Goal: Answer question/provide support: Share knowledge or assist other users

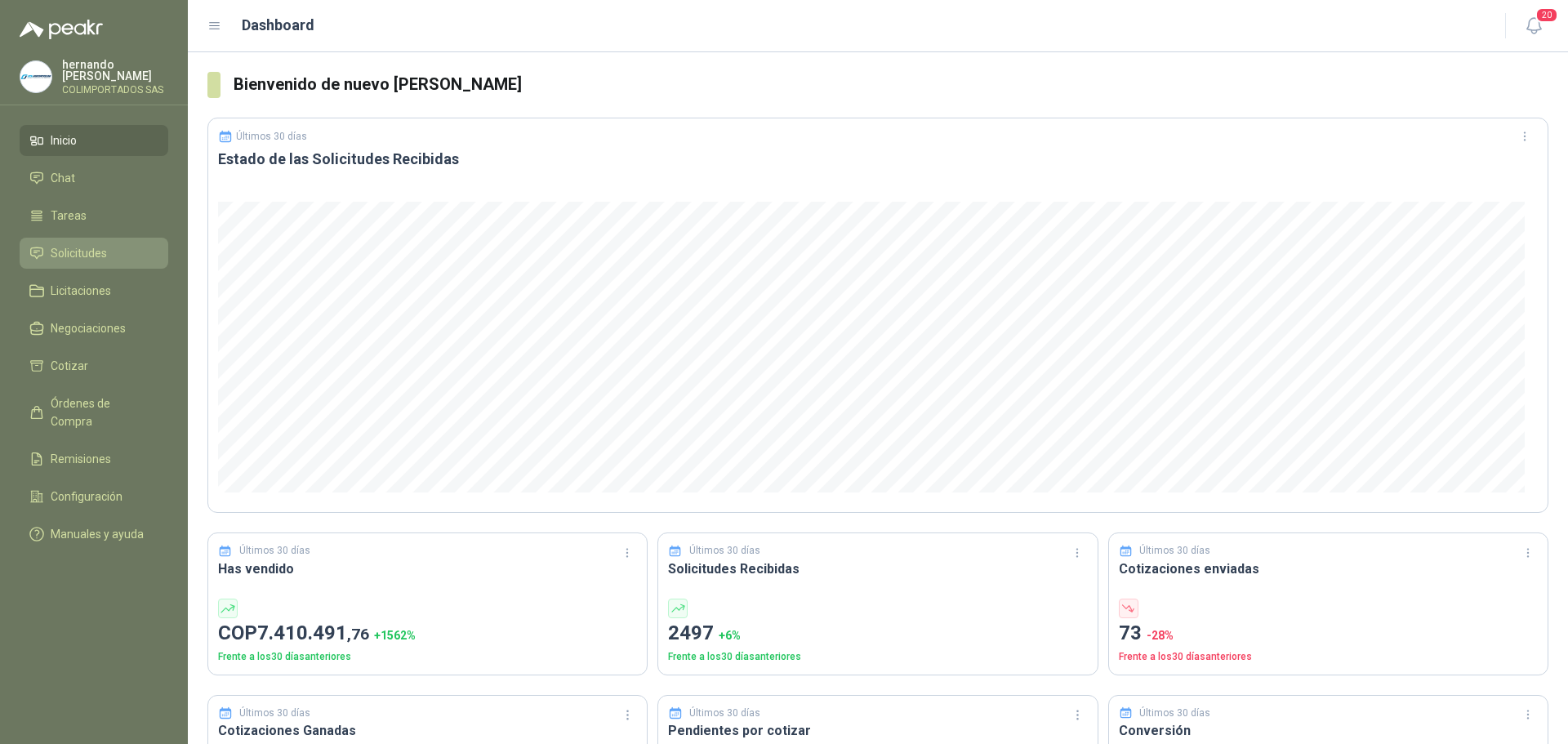
click at [115, 255] on li "Solicitudes" at bounding box center [94, 253] width 129 height 18
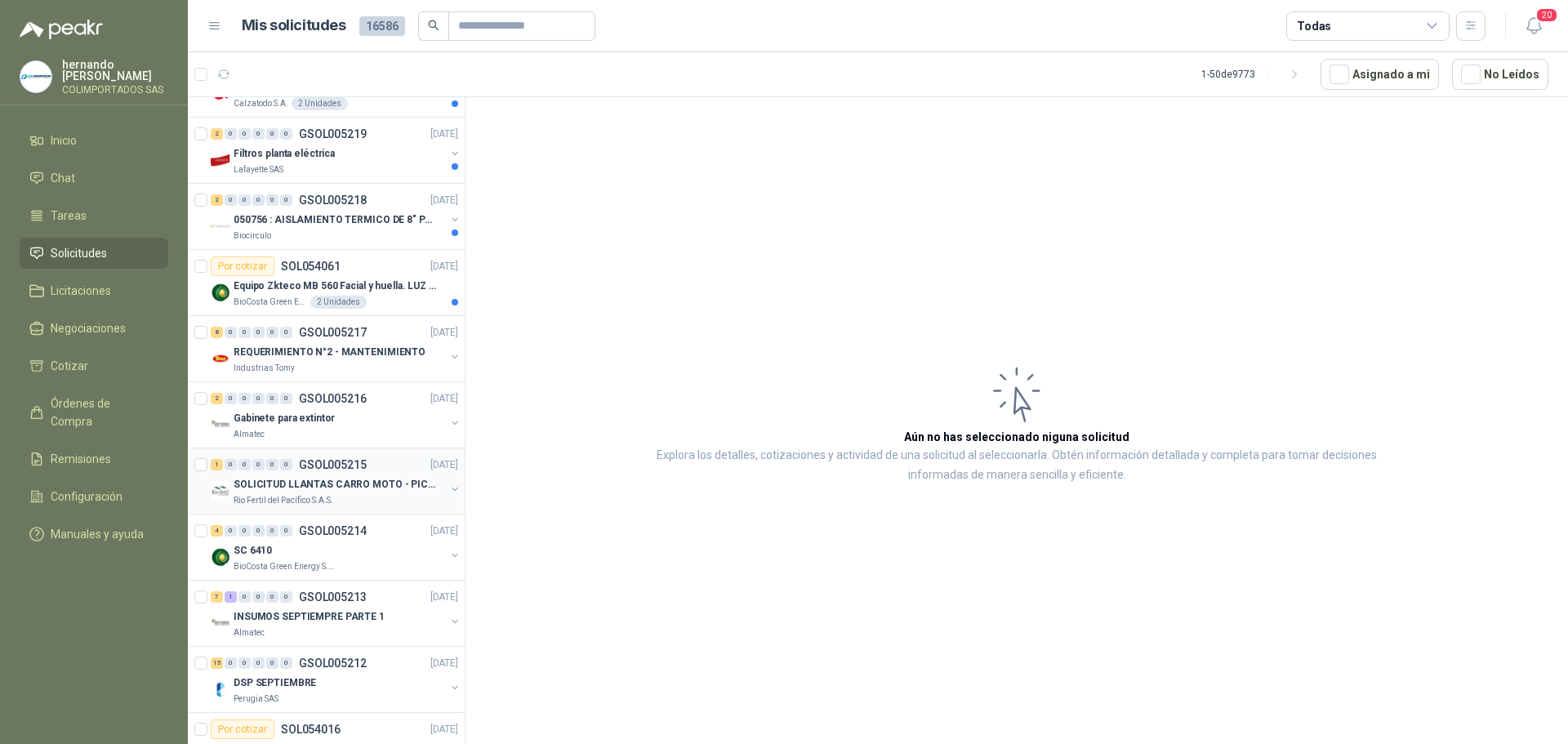
scroll to position [1552, 0]
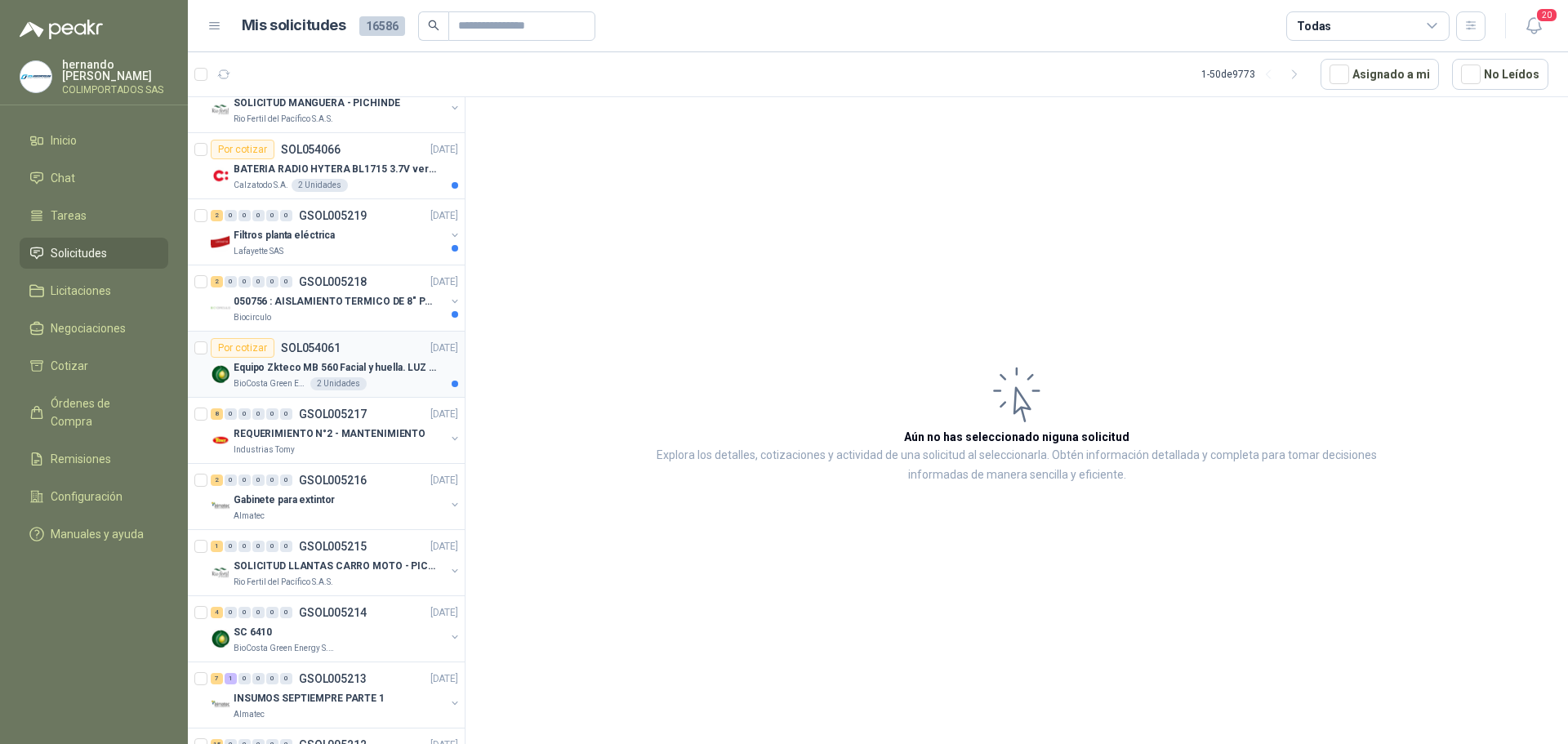
click at [391, 380] on div "BioCosta Green Energy S.A.S 2 Unidades" at bounding box center [346, 384] width 225 height 13
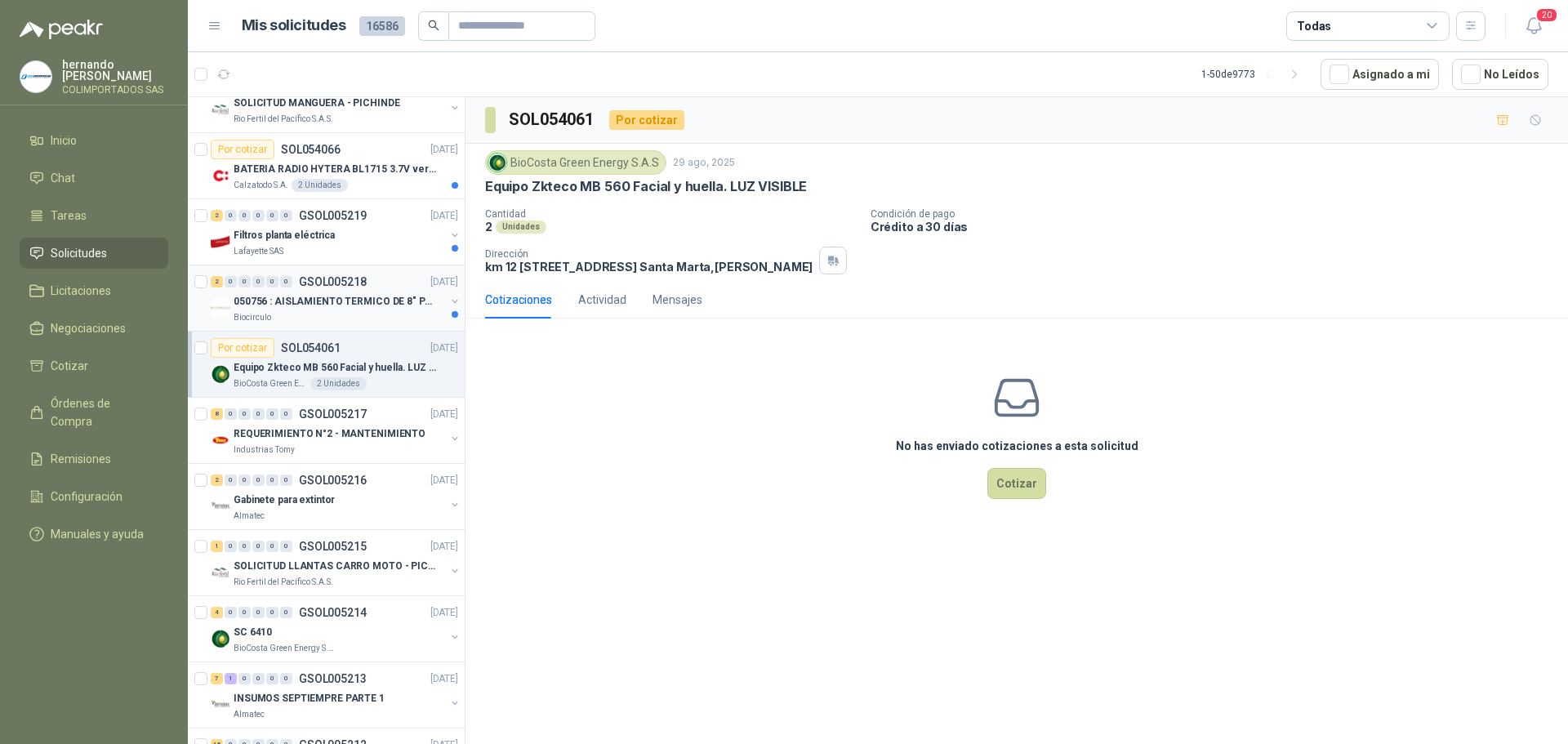
click at [373, 317] on div "Biocirculo" at bounding box center [339, 318] width 212 height 13
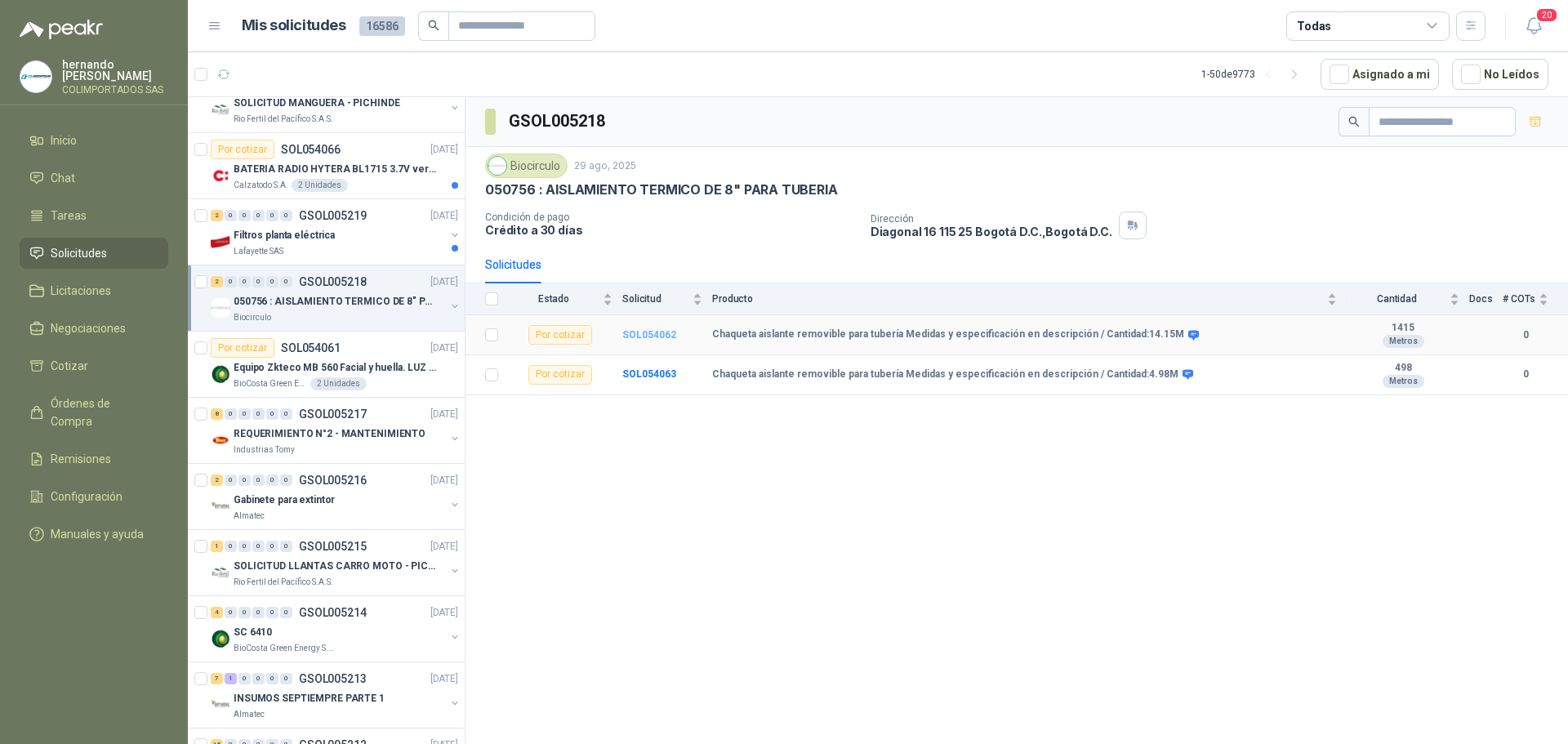
click at [651, 331] on b "SOL054062" at bounding box center [650, 335] width 54 height 11
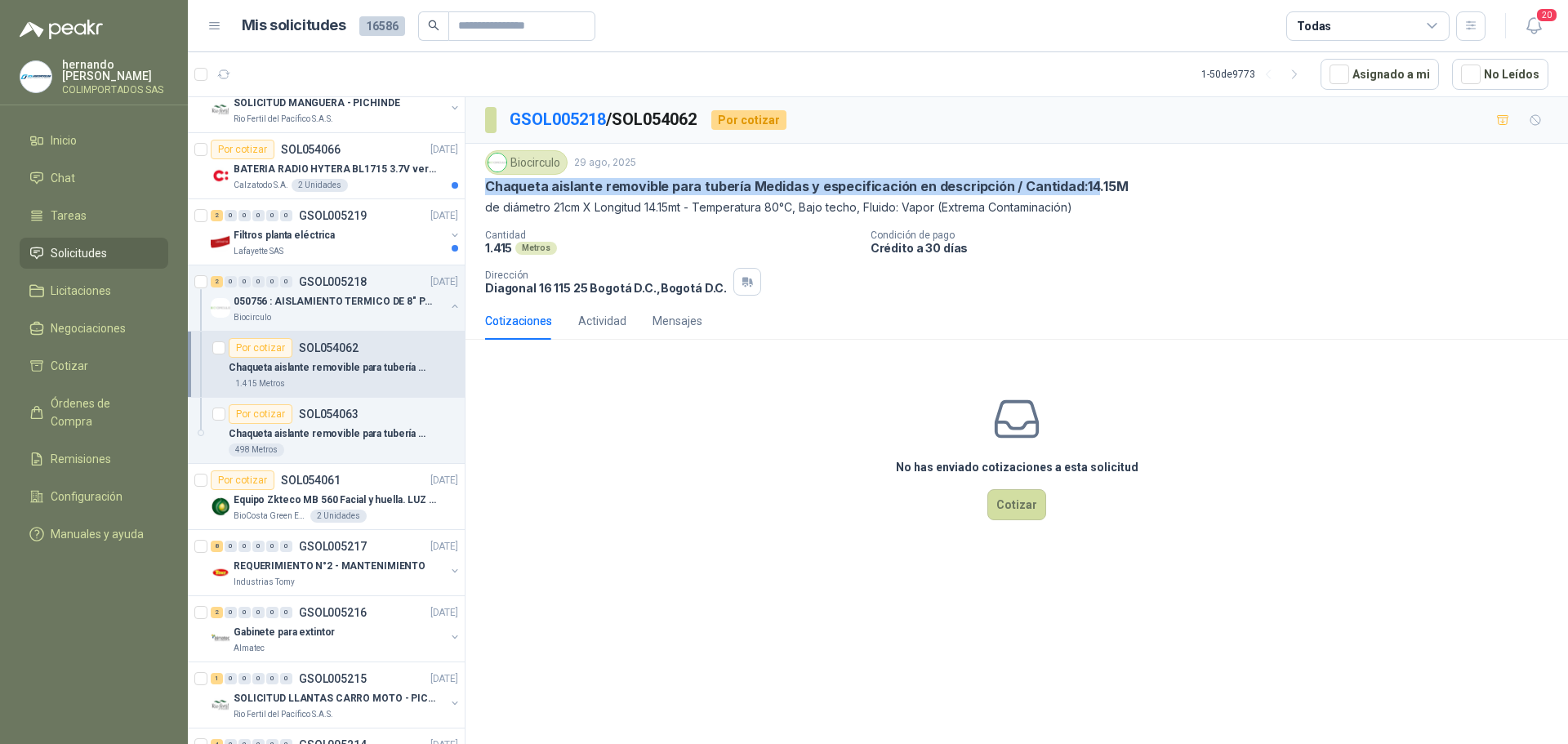
drag, startPoint x: 486, startPoint y: 186, endPoint x: 1080, endPoint y: 187, distance: 594.0
click at [1080, 187] on p "Chaqueta aislante removible para tubería Medidas y especificación en descripció…" at bounding box center [805, 186] width 642 height 17
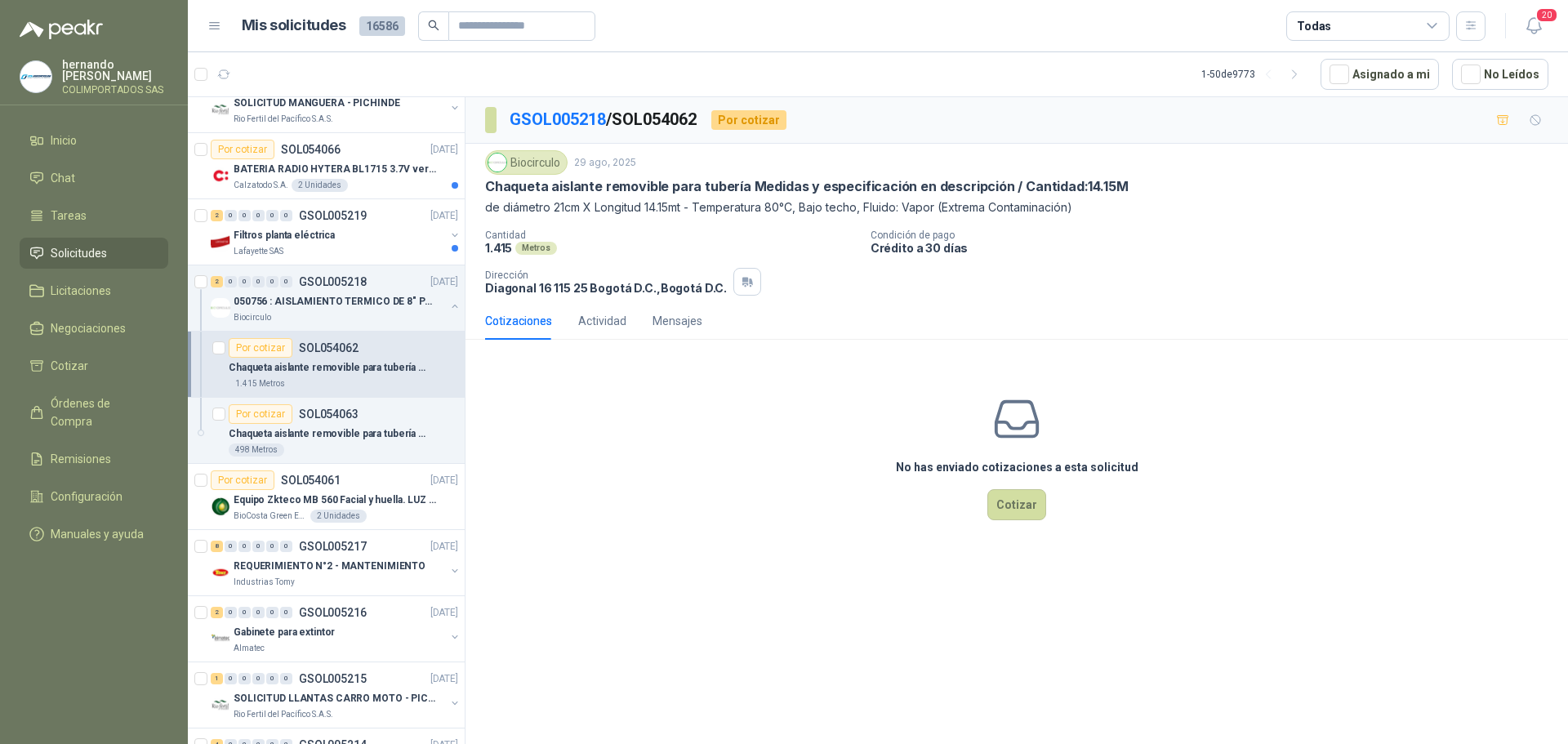
click at [1232, 212] on p "de diámetro 21cm X Longitud 14.15mt - Temperatura 80°C, Bajo techo, Fluido: Vap…" at bounding box center [1016, 207] width 1064 height 18
drag, startPoint x: 486, startPoint y: 184, endPoint x: 742, endPoint y: 187, distance: 256.0
click at [742, 187] on p "Chaqueta aislante removible para tubería Medidas y especificación en descripció…" at bounding box center [805, 186] width 642 height 17
copy p "Chaqueta aislante removible para tubería"
drag, startPoint x: 488, startPoint y: 202, endPoint x: 938, endPoint y: 214, distance: 450.2
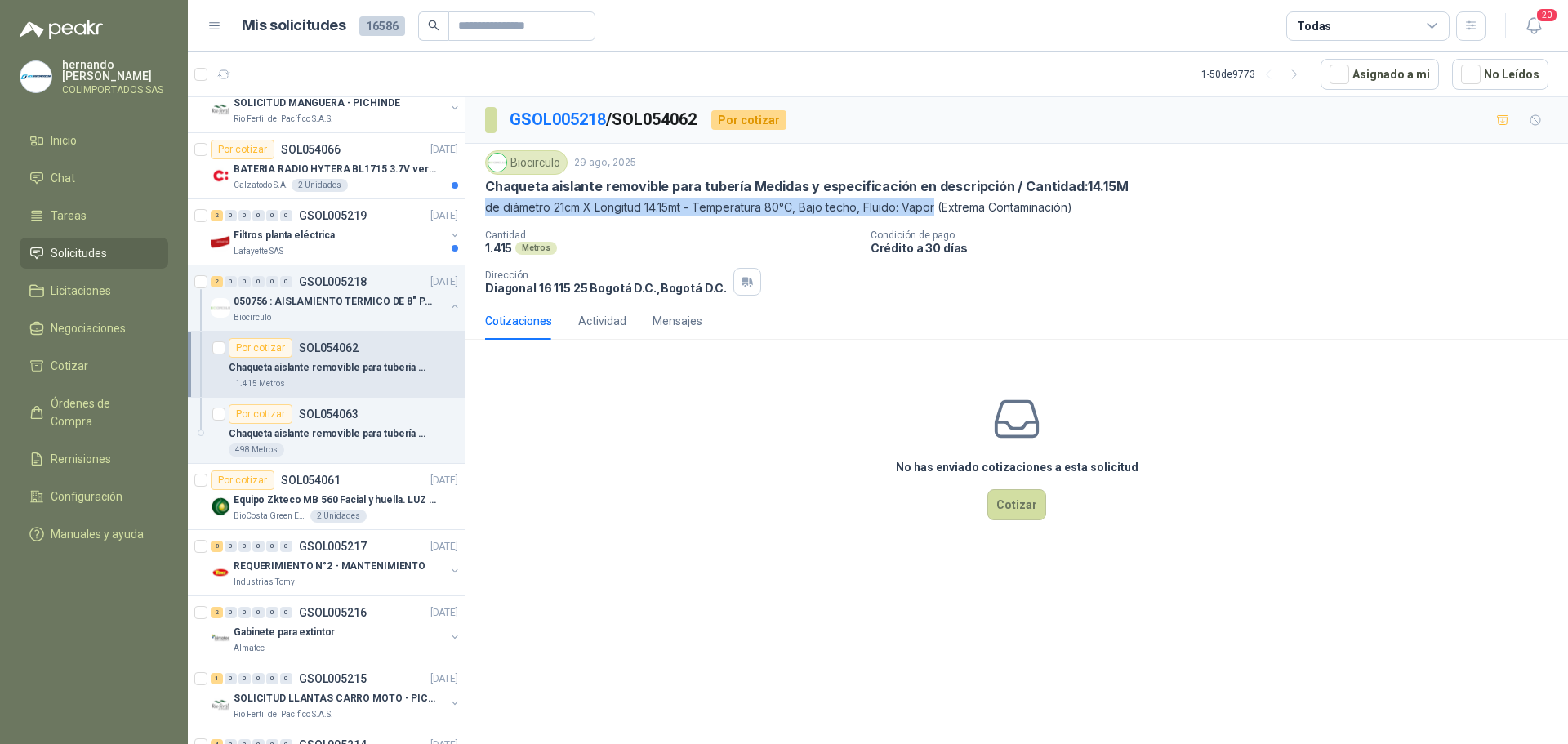
click at [938, 214] on p "de diámetro 21cm X Longitud 14.15mt - Temperatura 80°C, Bajo techo, Fluido: Vap…" at bounding box center [1016, 207] width 1064 height 18
copy p "de diámetro 21cm X Longitud 14.15mt - Temperatura 80°C, Bajo techo, Fluido: Vap…"
click at [721, 463] on div "No has enviado cotizaciones a esta solicitud Cotizar" at bounding box center [1016, 456] width 1103 height 208
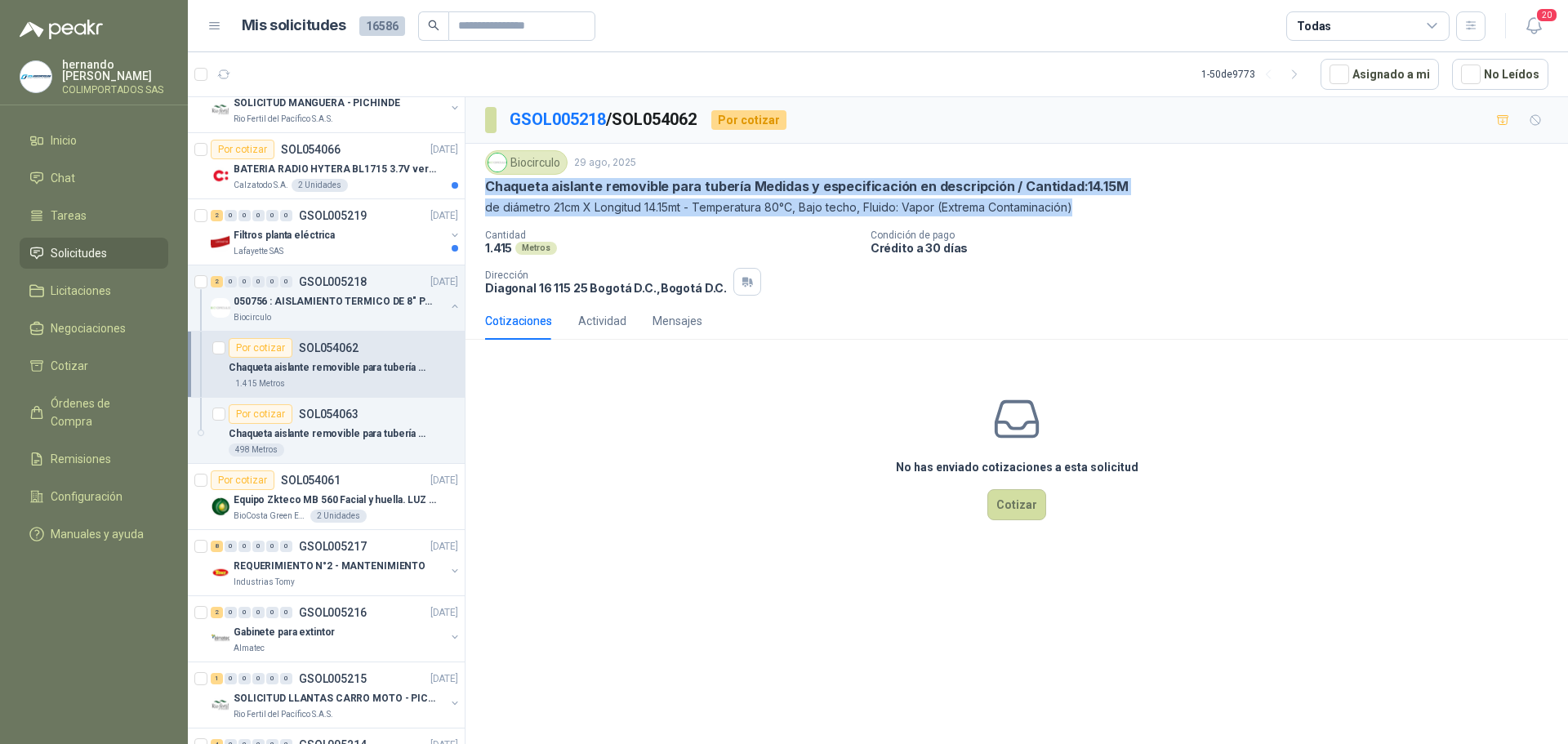
drag, startPoint x: 486, startPoint y: 184, endPoint x: 1138, endPoint y: 211, distance: 652.6
click at [1138, 211] on div "Biocirculo [DATE] Chaqueta aislante removible para tubería Medidas y especifica…" at bounding box center [1016, 183] width 1064 height 66
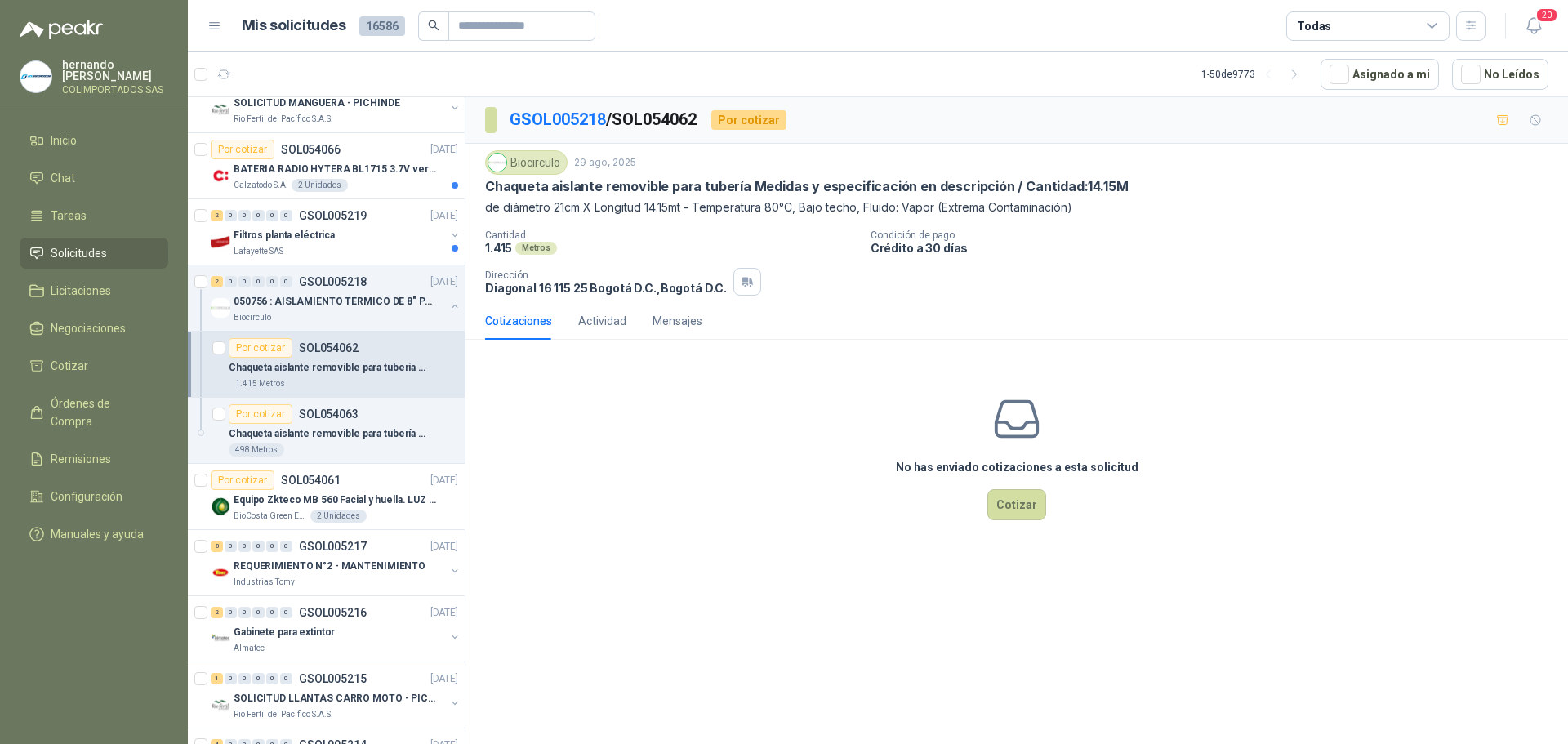
click at [585, 486] on div "No has enviado cotizaciones a esta solicitud Cotizar" at bounding box center [1016, 456] width 1103 height 208
click at [563, 118] on link "GSOL005218" at bounding box center [557, 118] width 96 height 20
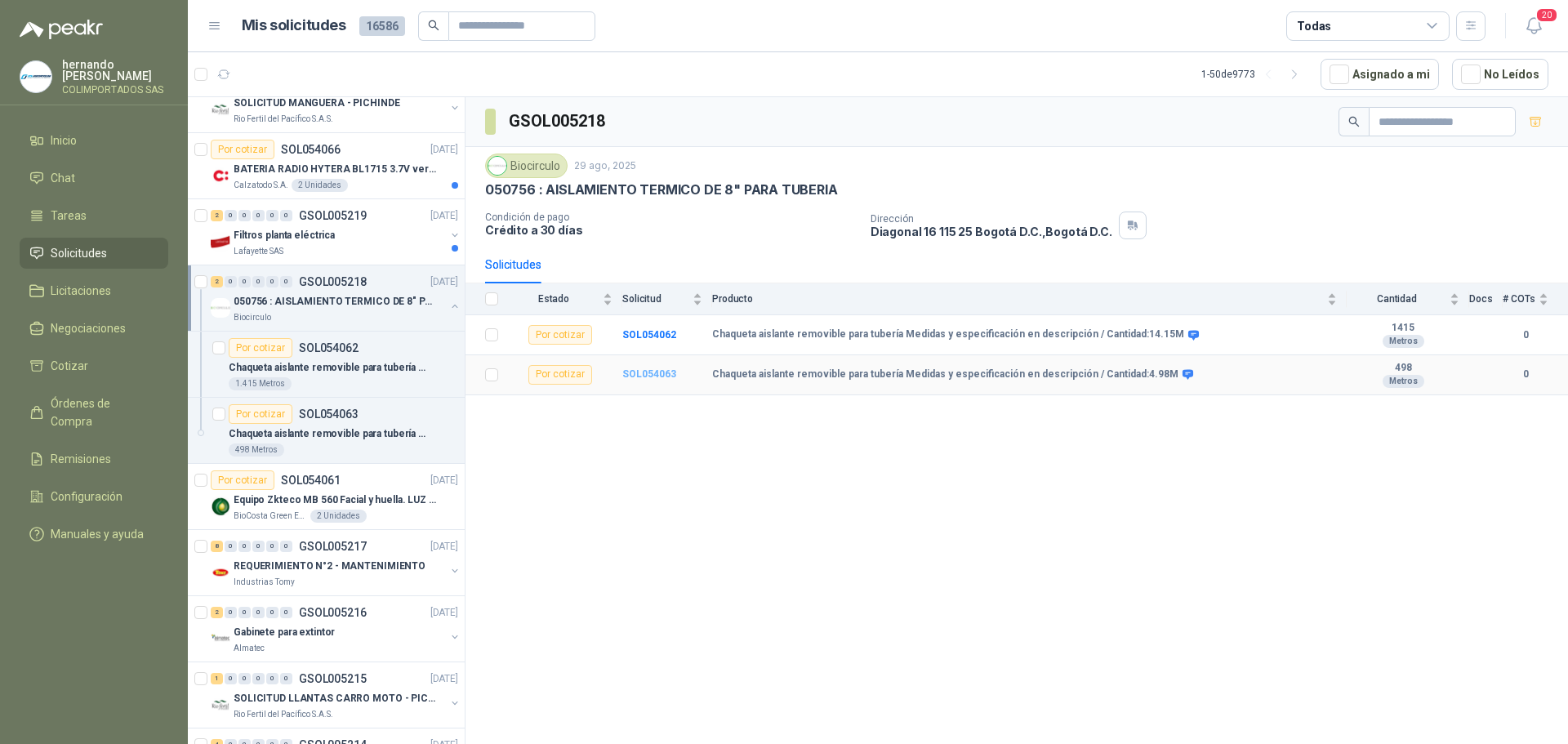
click at [648, 377] on b "SOL054063" at bounding box center [650, 374] width 54 height 11
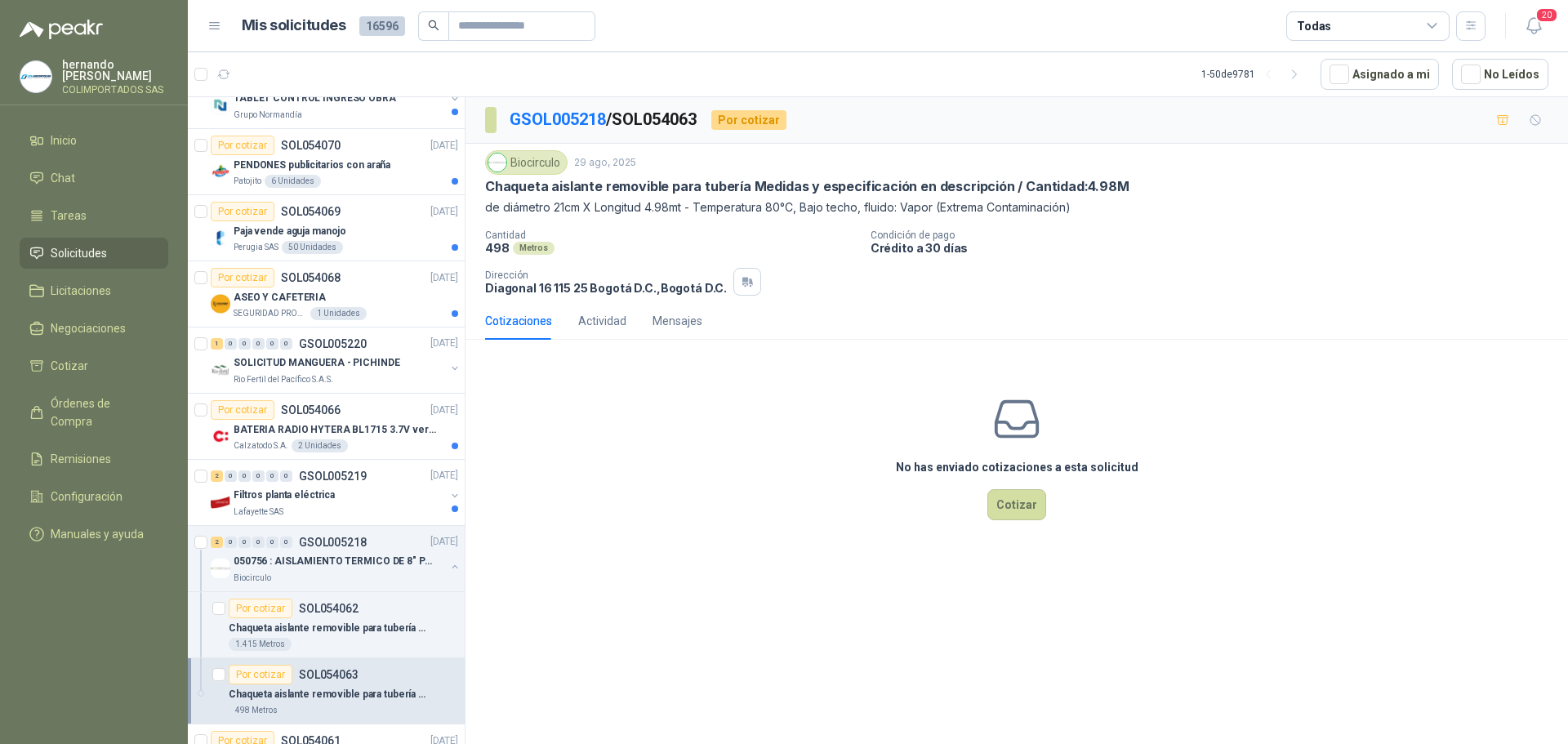
scroll to position [1388, 0]
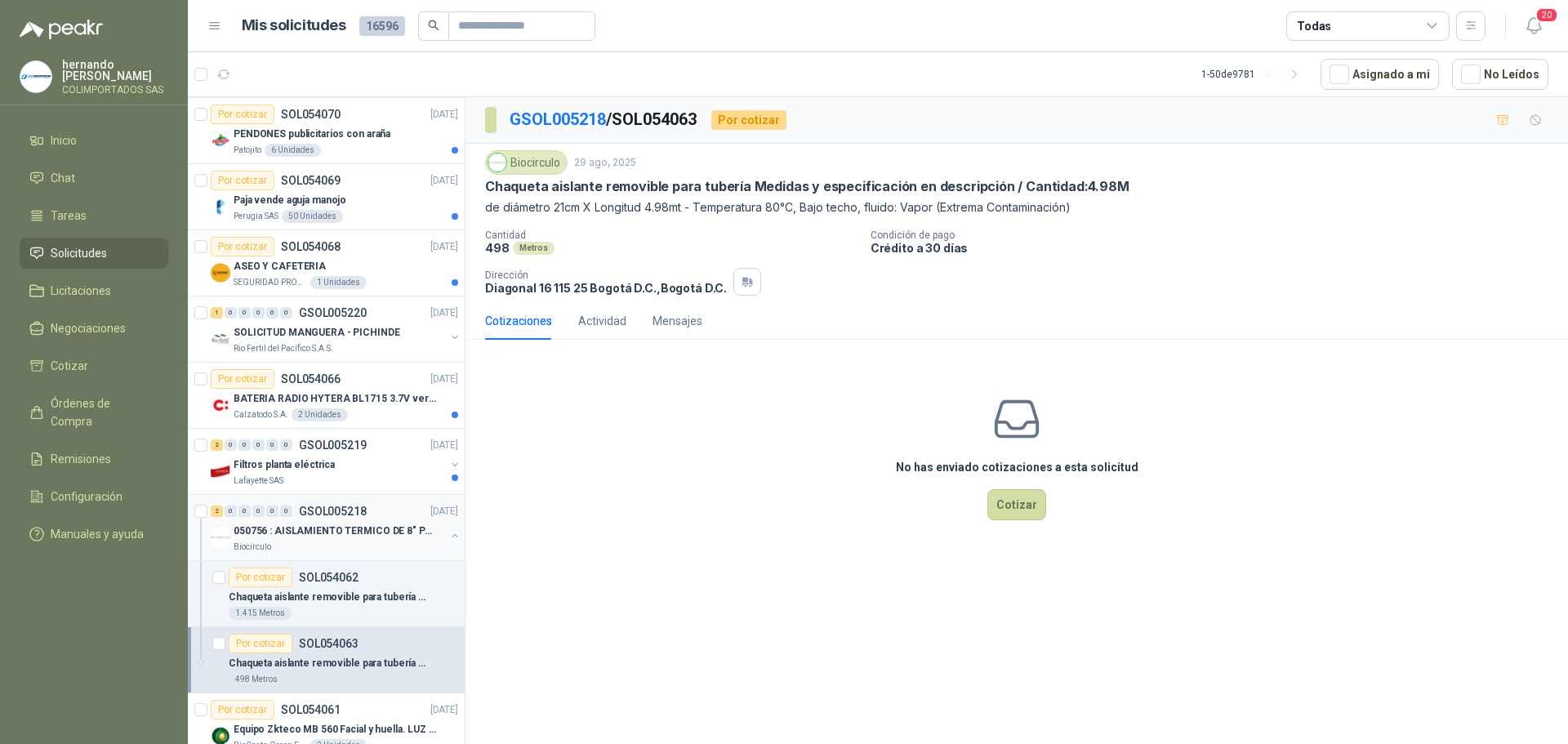
click at [323, 534] on p "050756 : AISLAMIENTO TERMICO DE 8" PARA TUBERIA" at bounding box center [336, 531] width 203 height 16
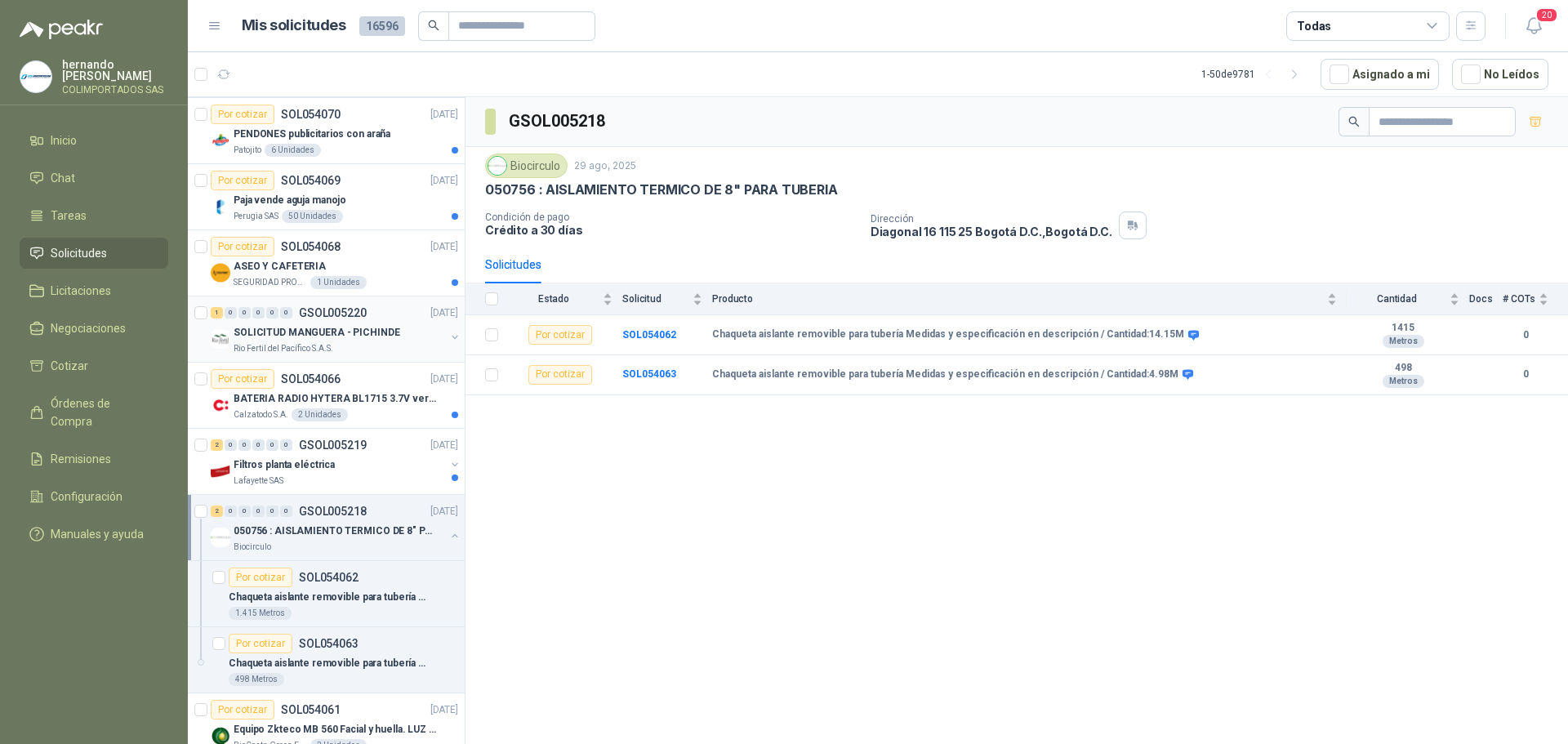
click at [369, 346] on div "Rio Fertil del Pacífico S.A.S." at bounding box center [339, 349] width 212 height 13
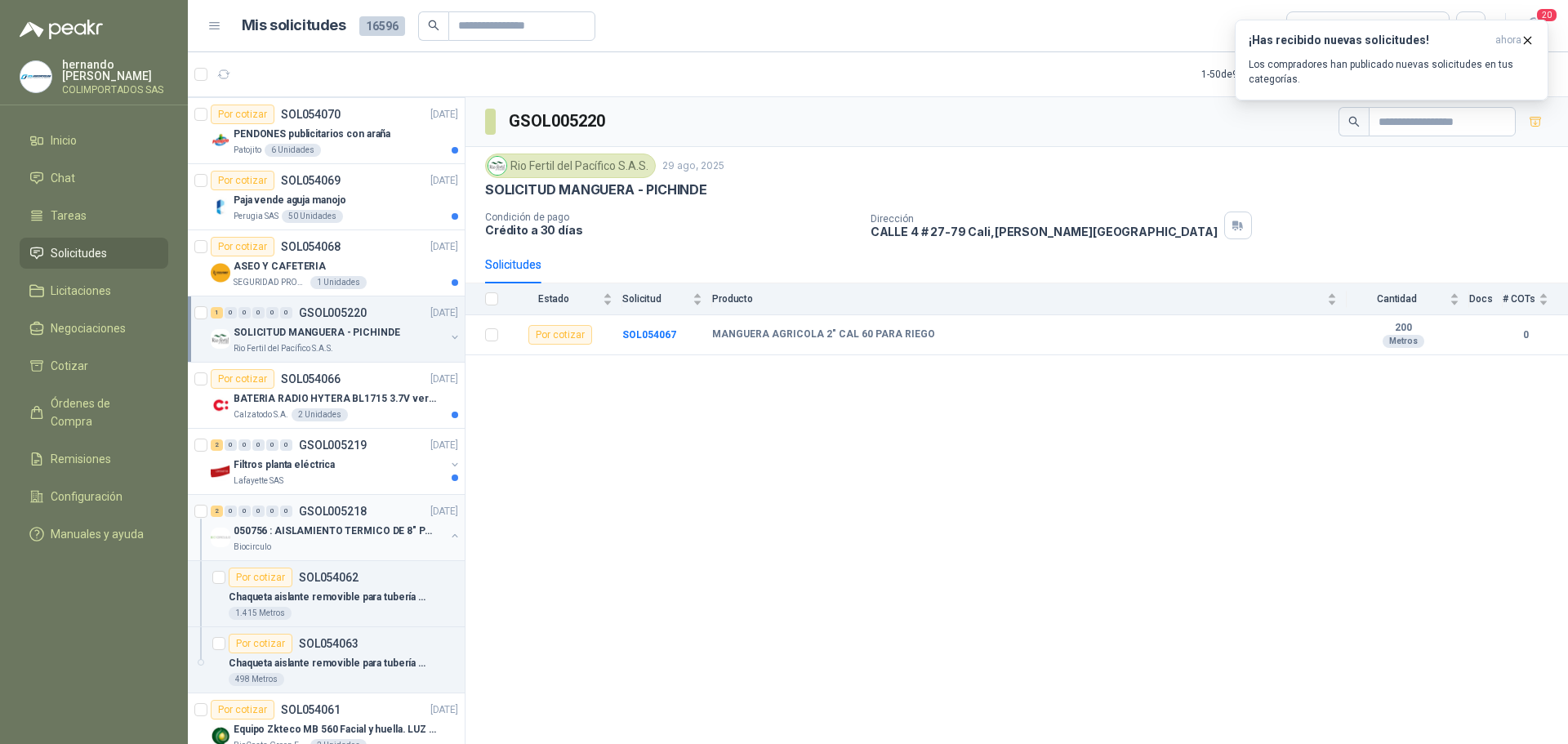
scroll to position [1470, 0]
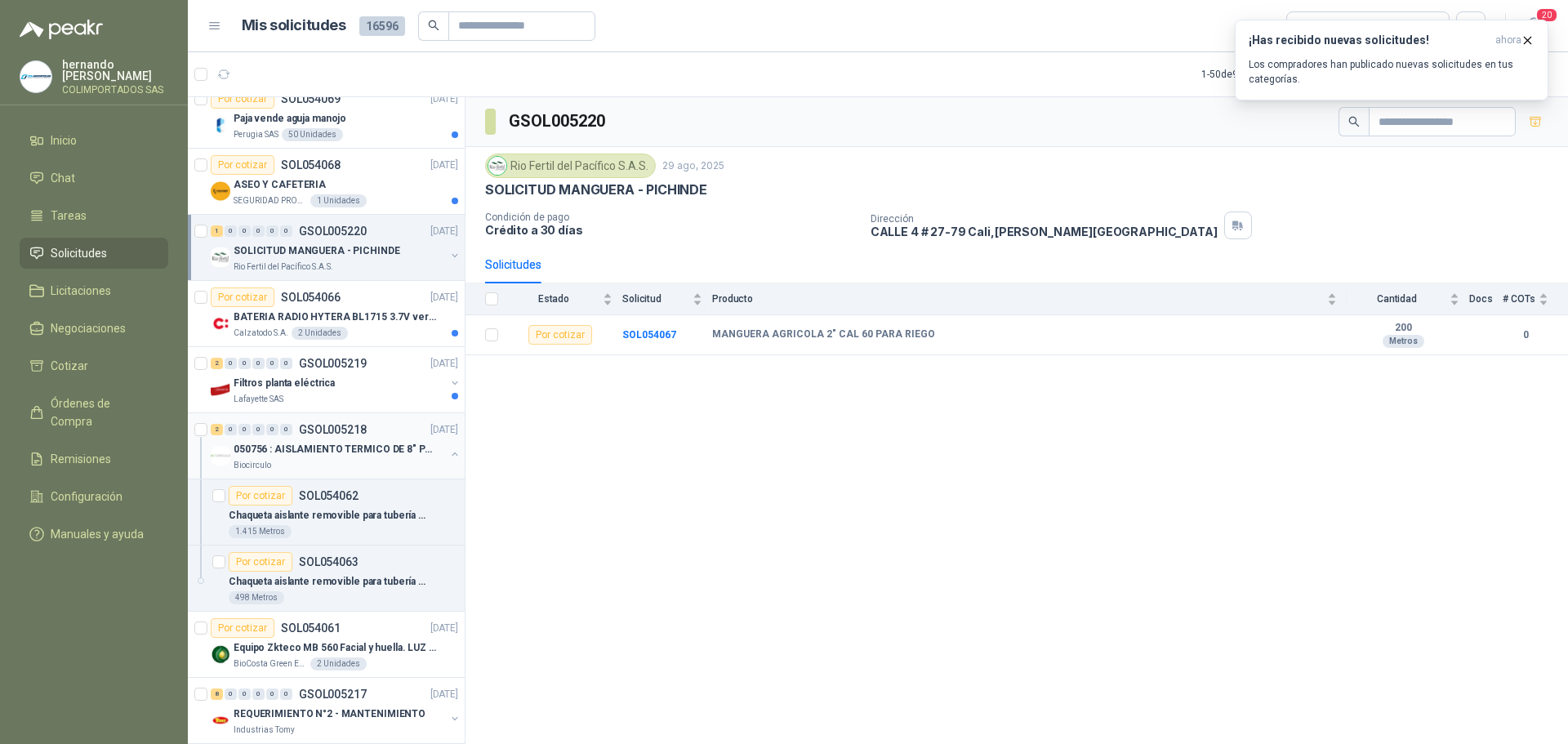
click at [448, 453] on button "button" at bounding box center [455, 454] width 13 height 13
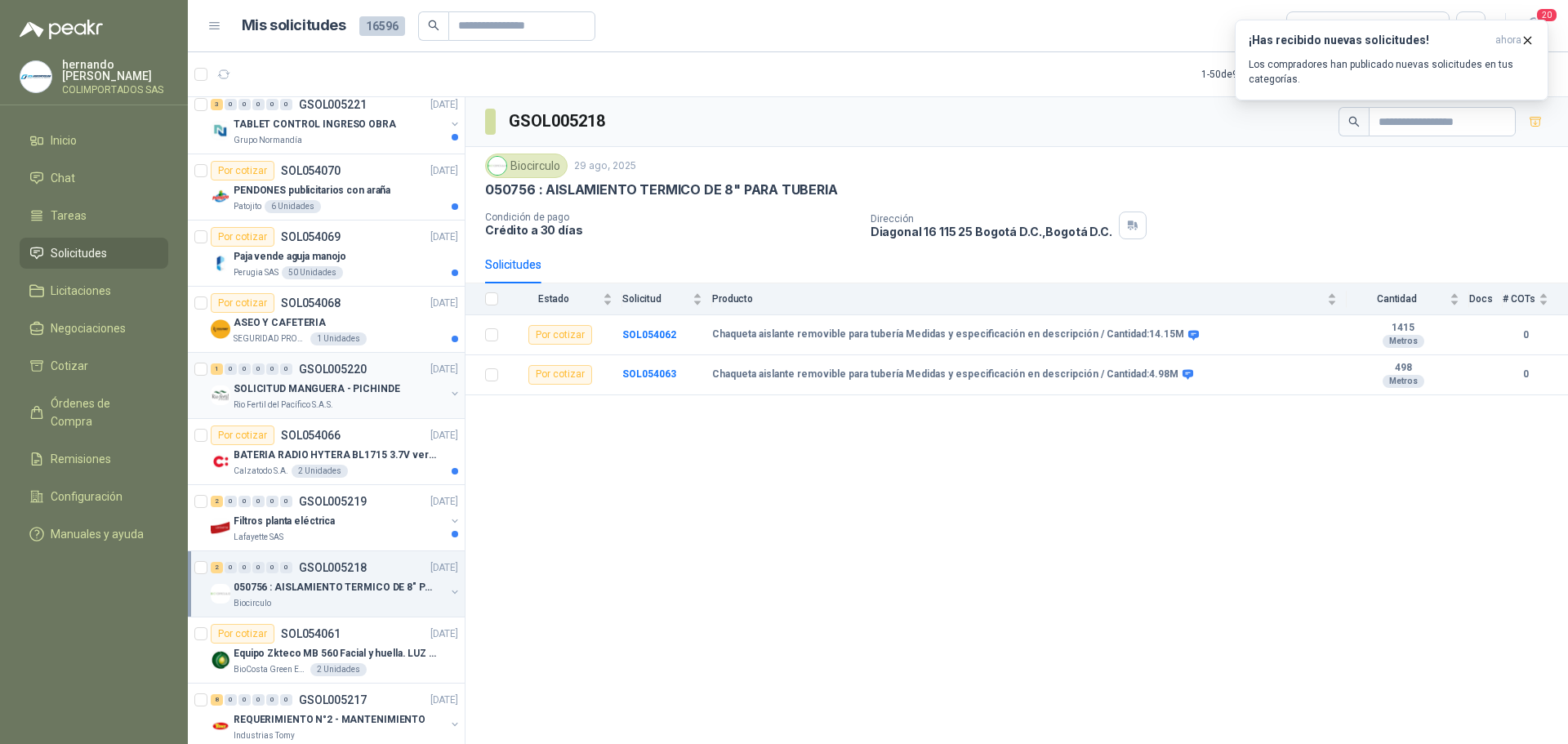
scroll to position [1307, 0]
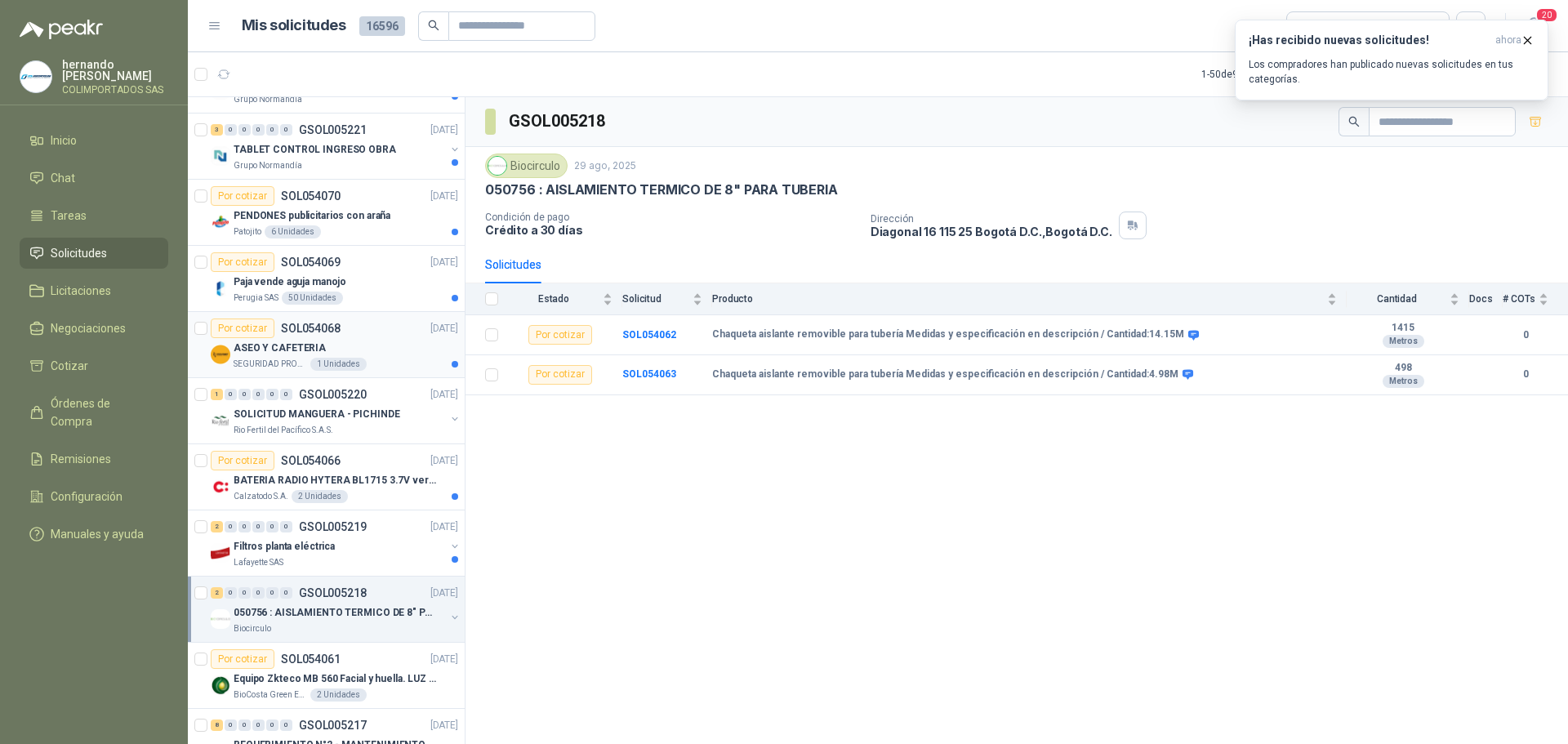
click at [407, 358] on div "SEGURIDAD PROVISER LTDA 1 Unidades" at bounding box center [346, 365] width 225 height 13
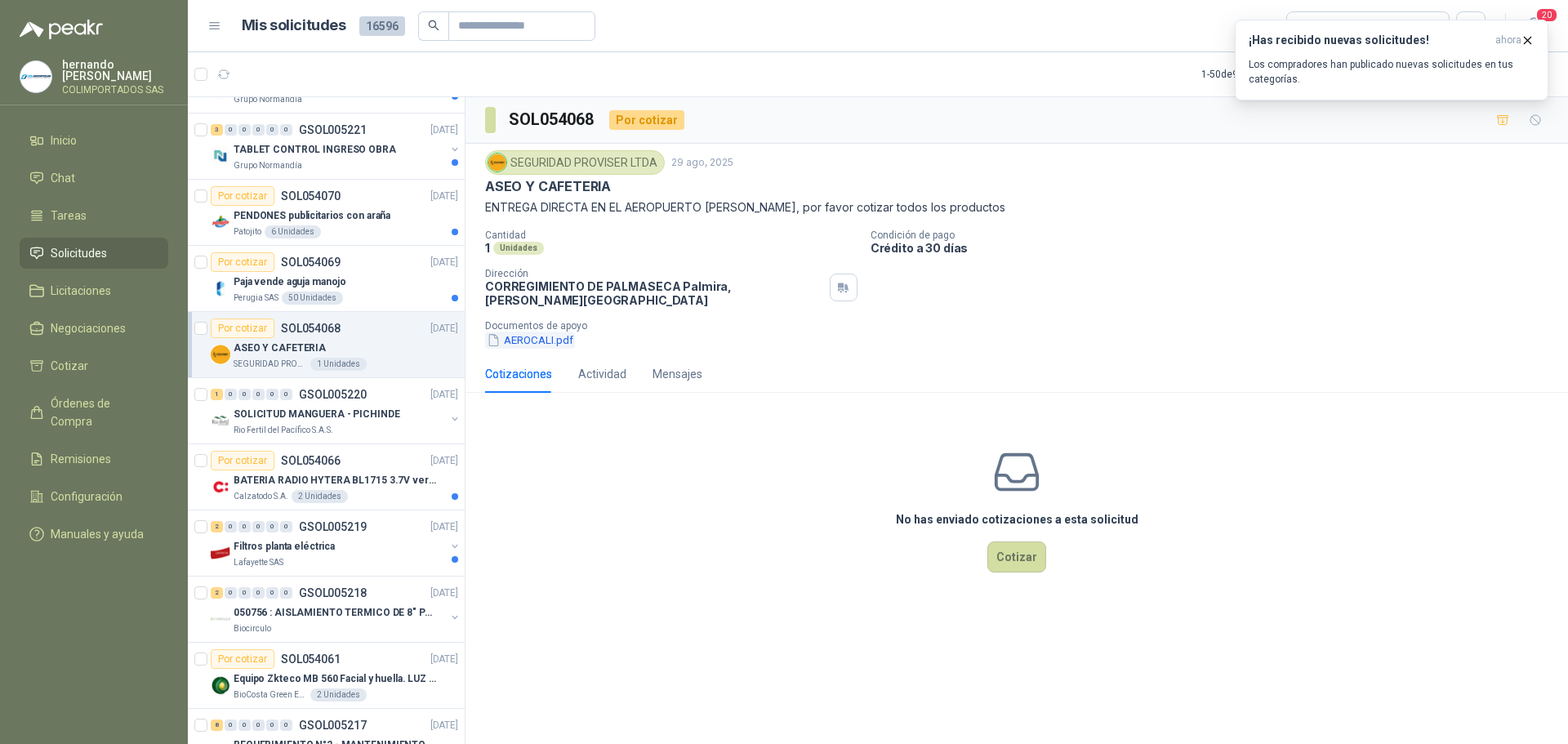
click at [535, 332] on button "AEROCALI.pdf" at bounding box center [530, 340] width 89 height 17
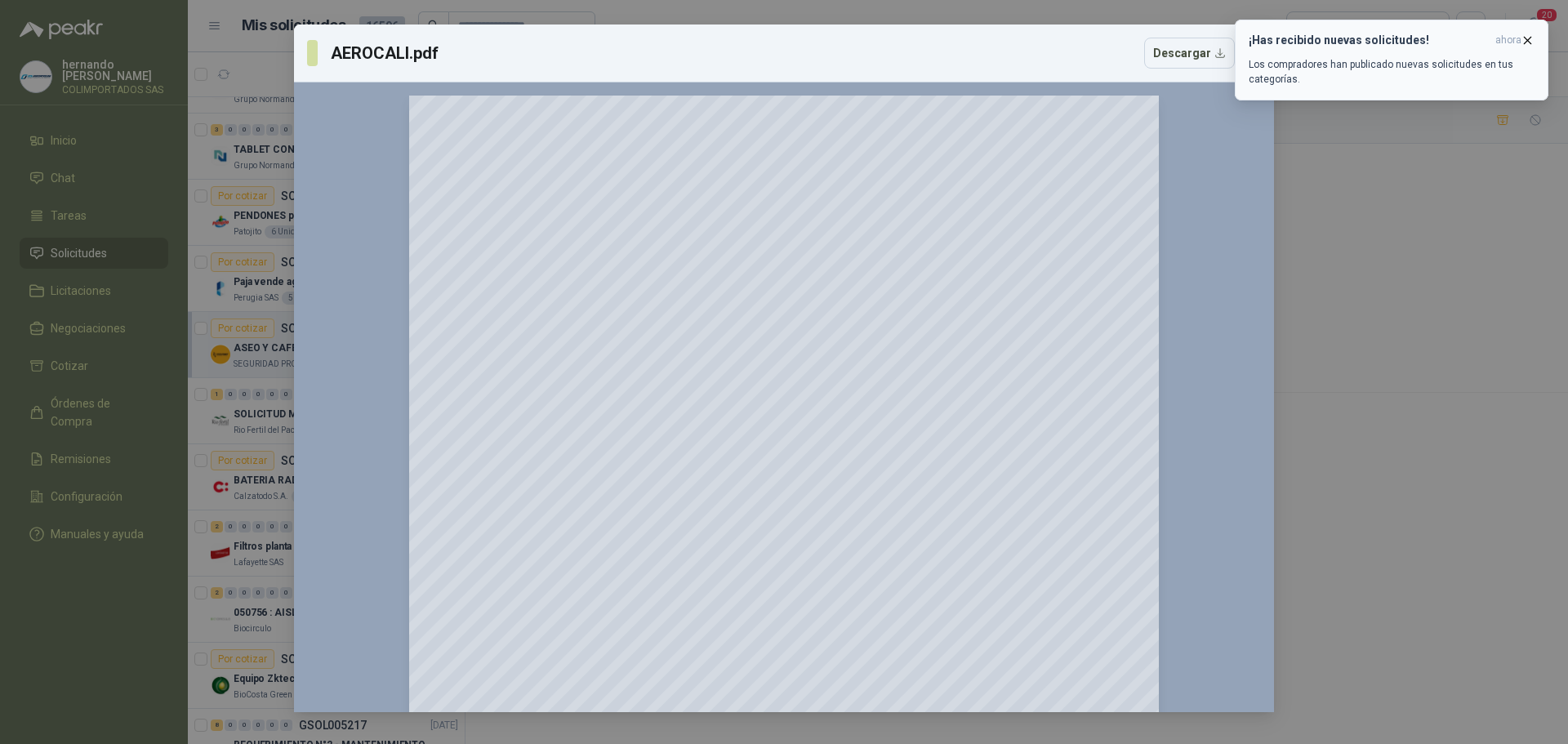
click at [1526, 37] on icon "button" at bounding box center [1527, 40] width 14 height 14
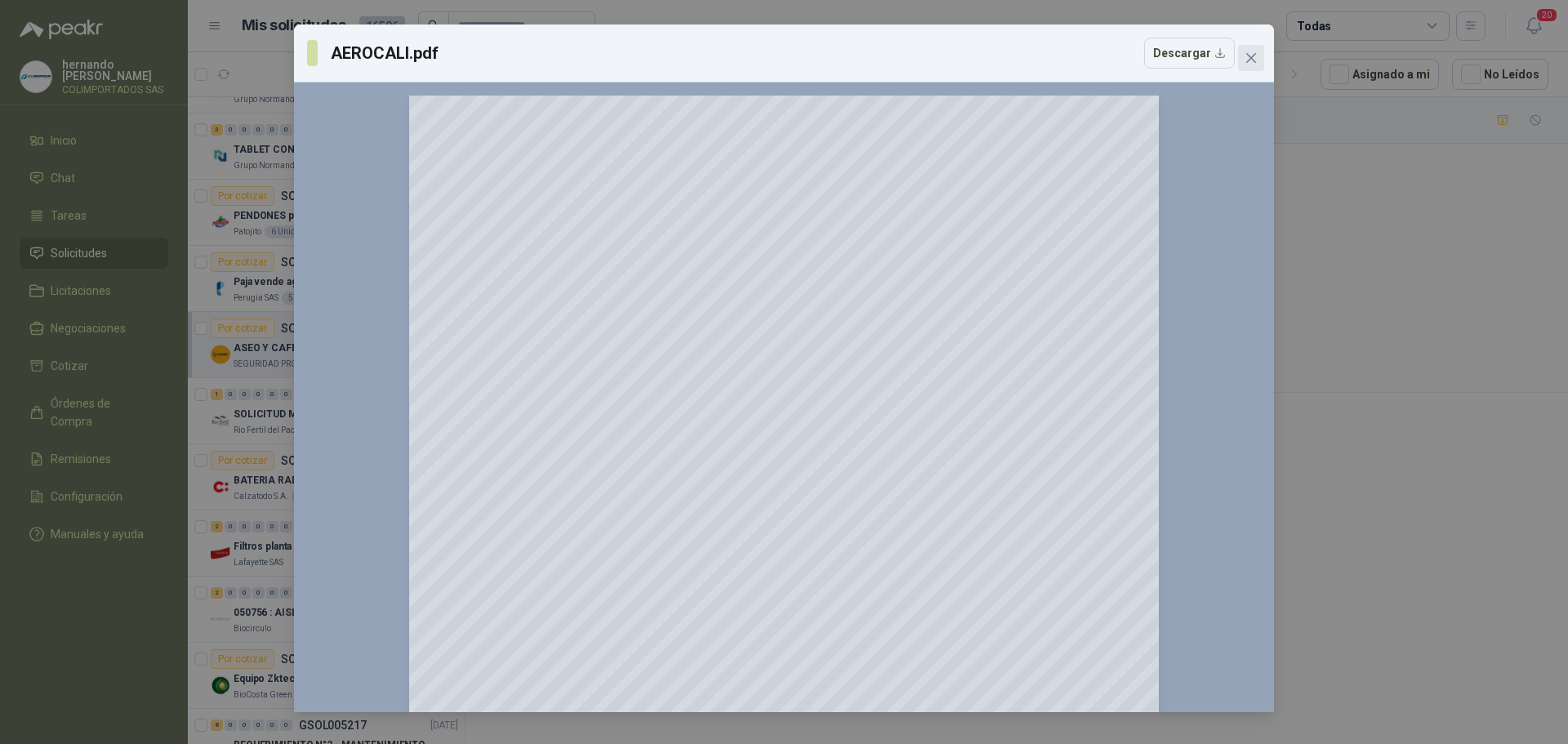
click at [1255, 54] on icon "close" at bounding box center [1251, 58] width 10 height 10
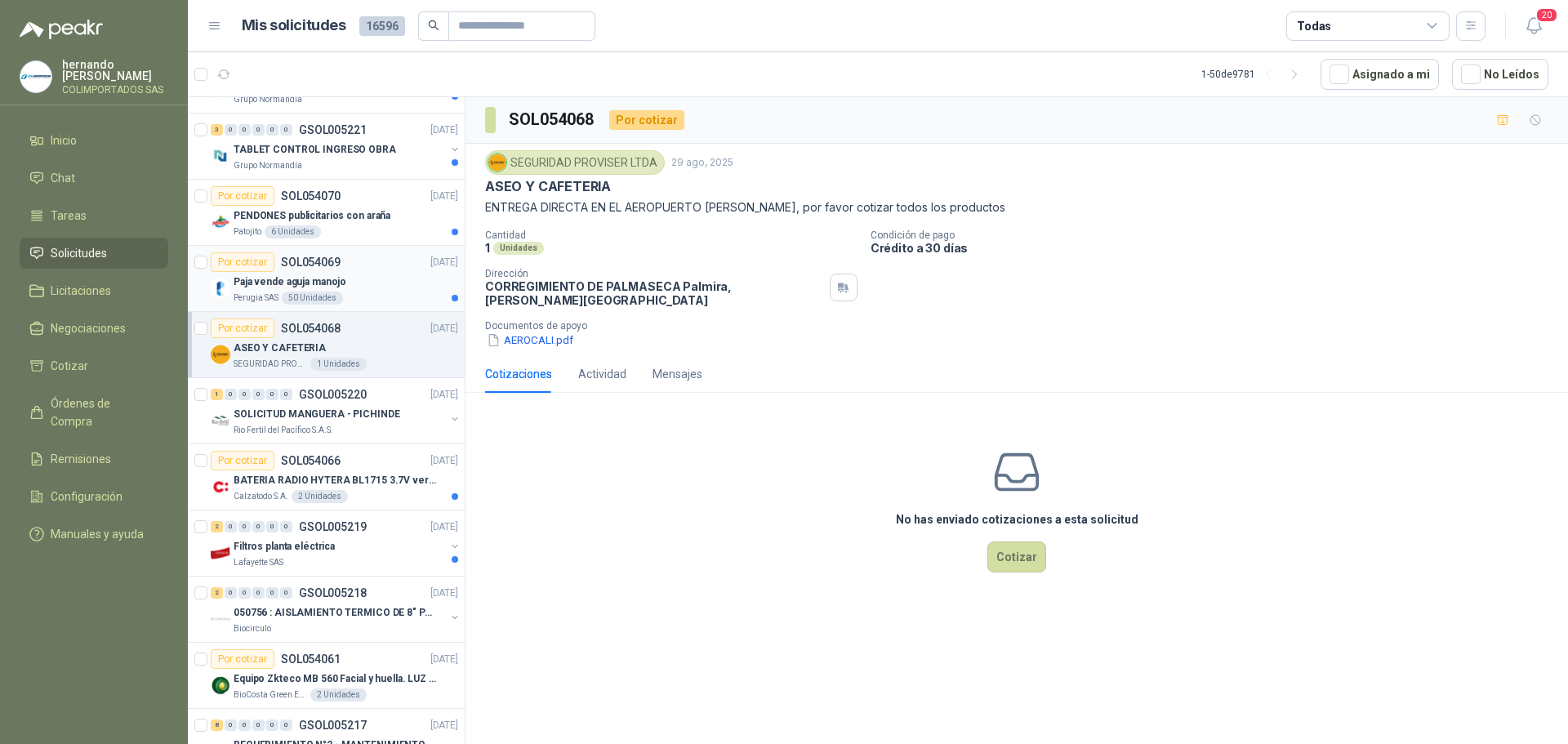
click at [396, 287] on div "Paja vende aguja manojo" at bounding box center [346, 282] width 225 height 20
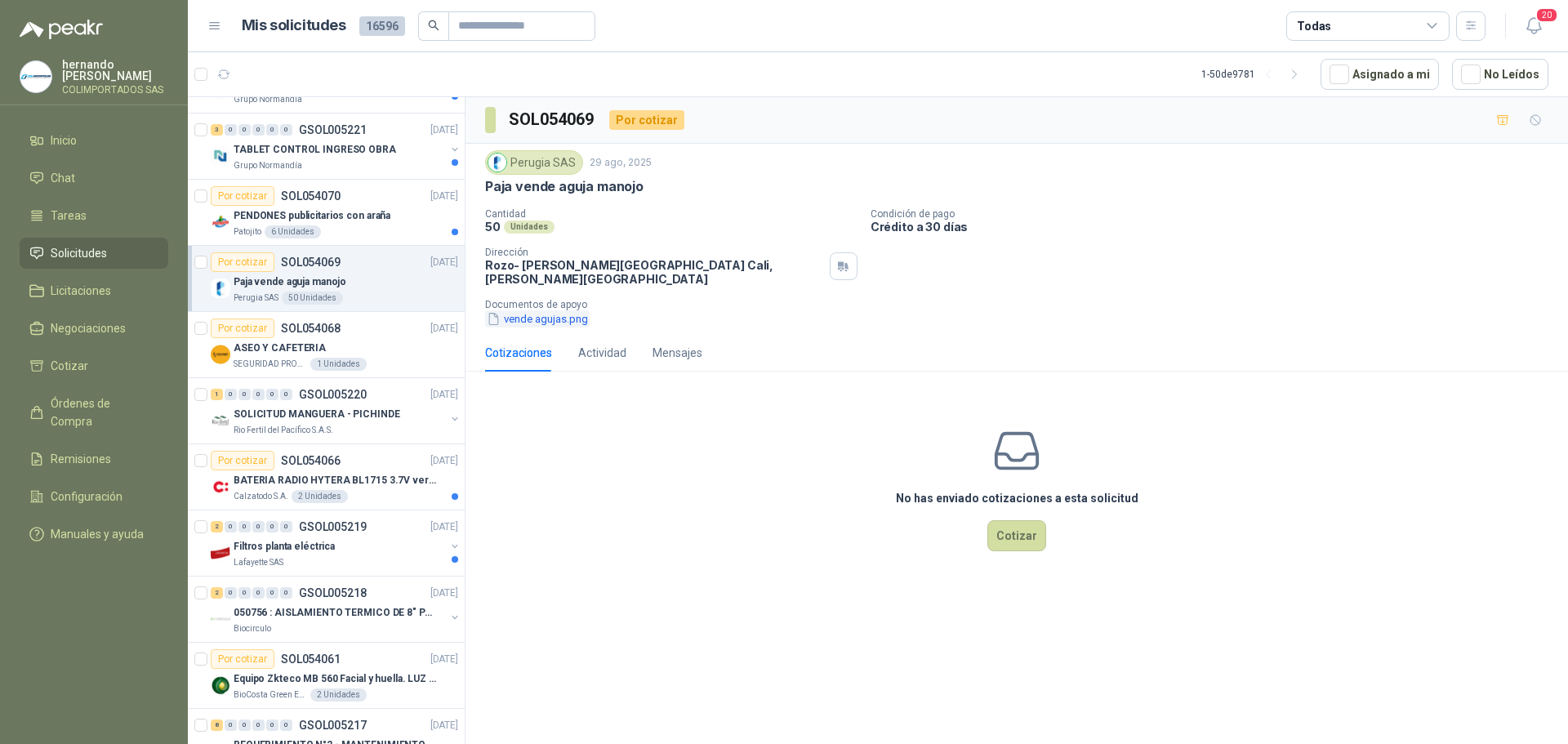
click at [544, 310] on button "vende agujas.png" at bounding box center [537, 319] width 104 height 17
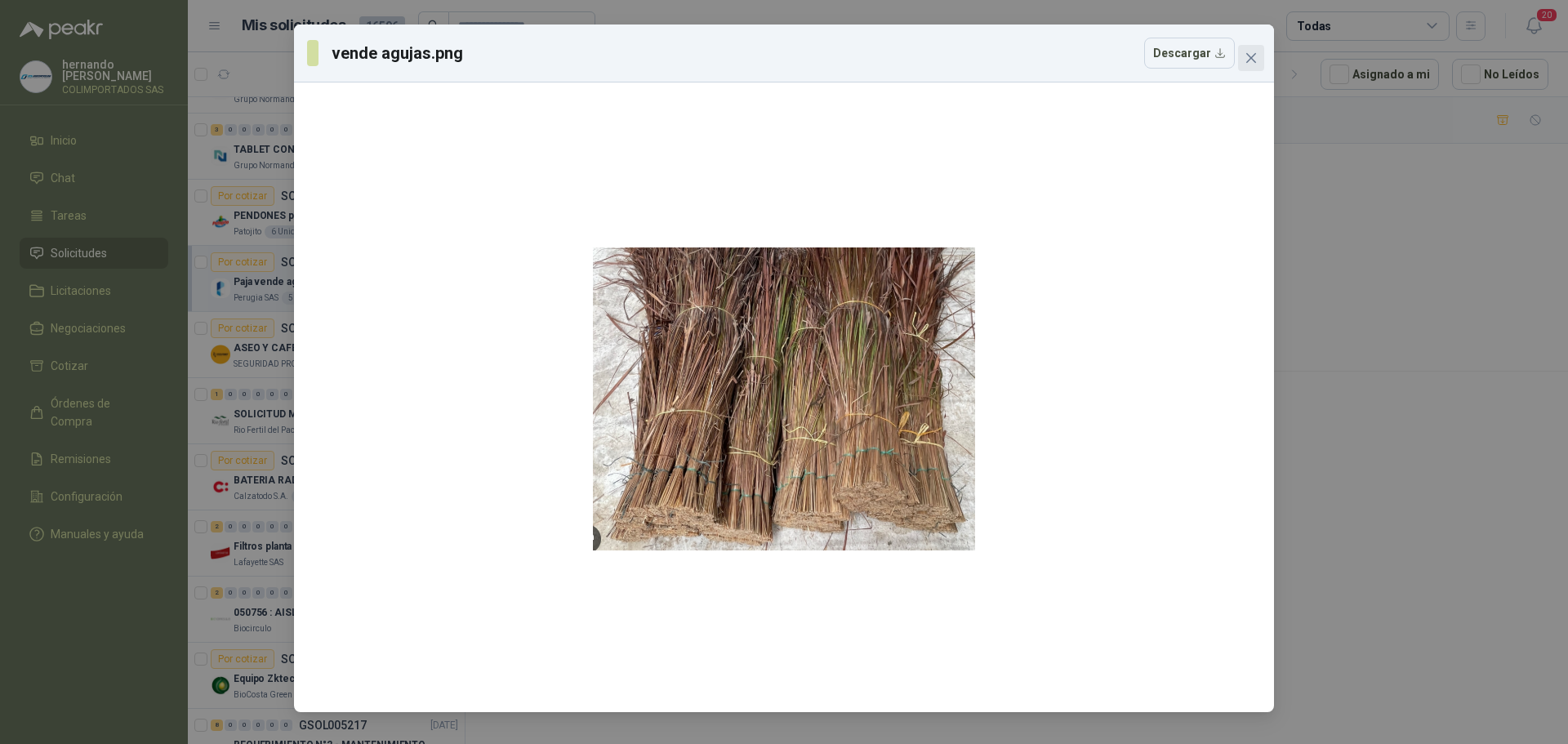
click at [1256, 53] on icon "close" at bounding box center [1251, 58] width 10 height 10
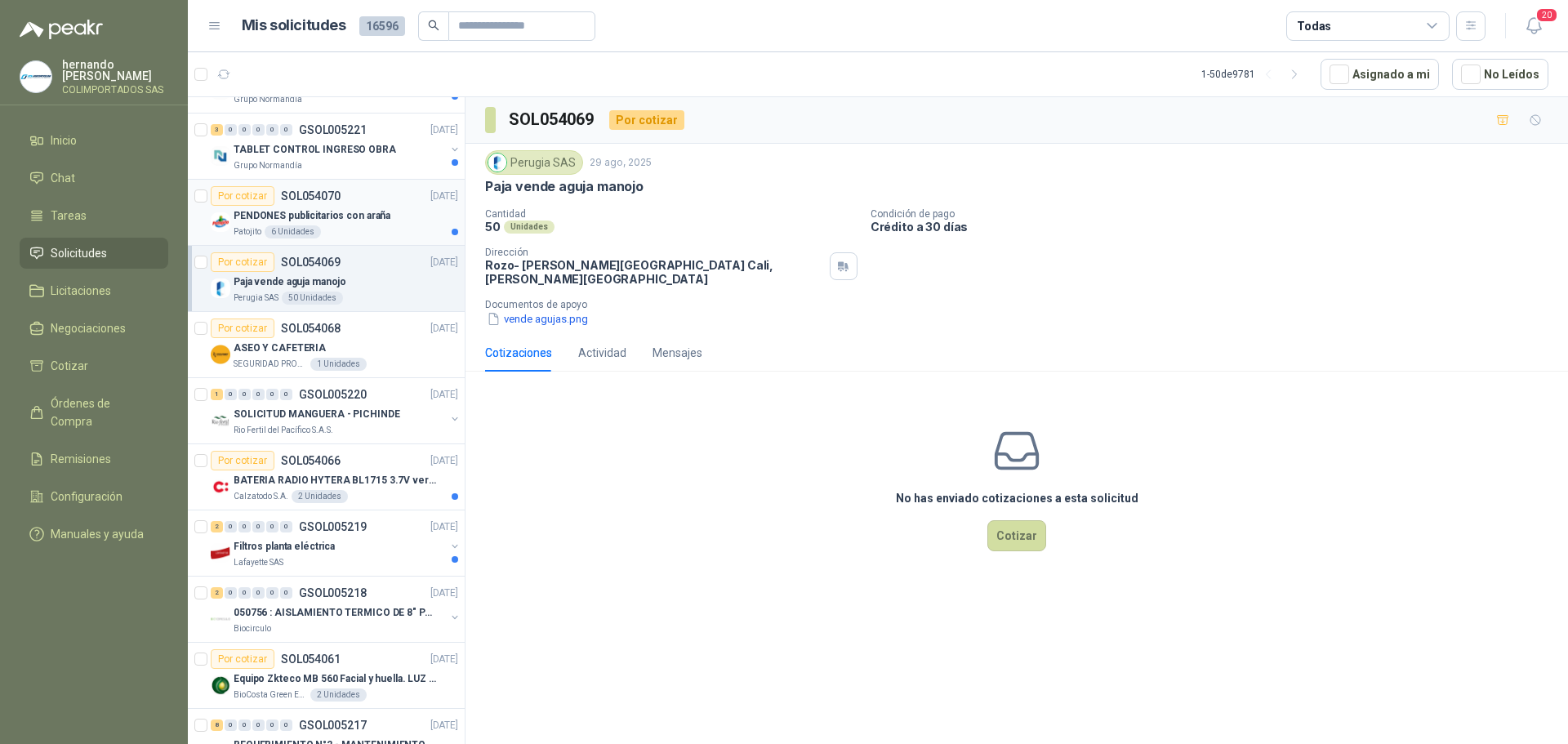
click at [348, 221] on p "PENDONES publicitarios con araña" at bounding box center [312, 215] width 157 height 16
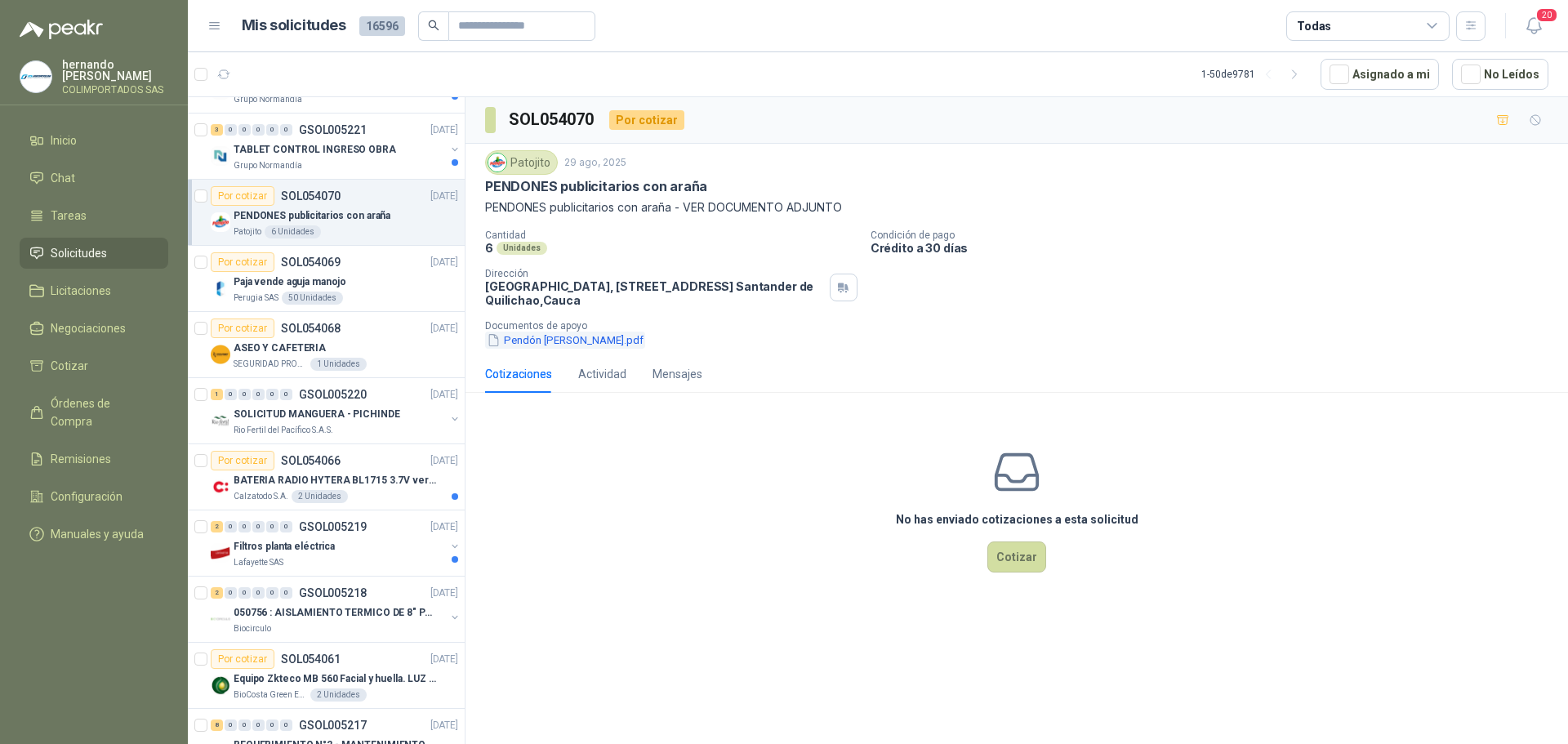
click at [554, 343] on button "Pendón Vinagre Patojito.pdf" at bounding box center [565, 340] width 160 height 17
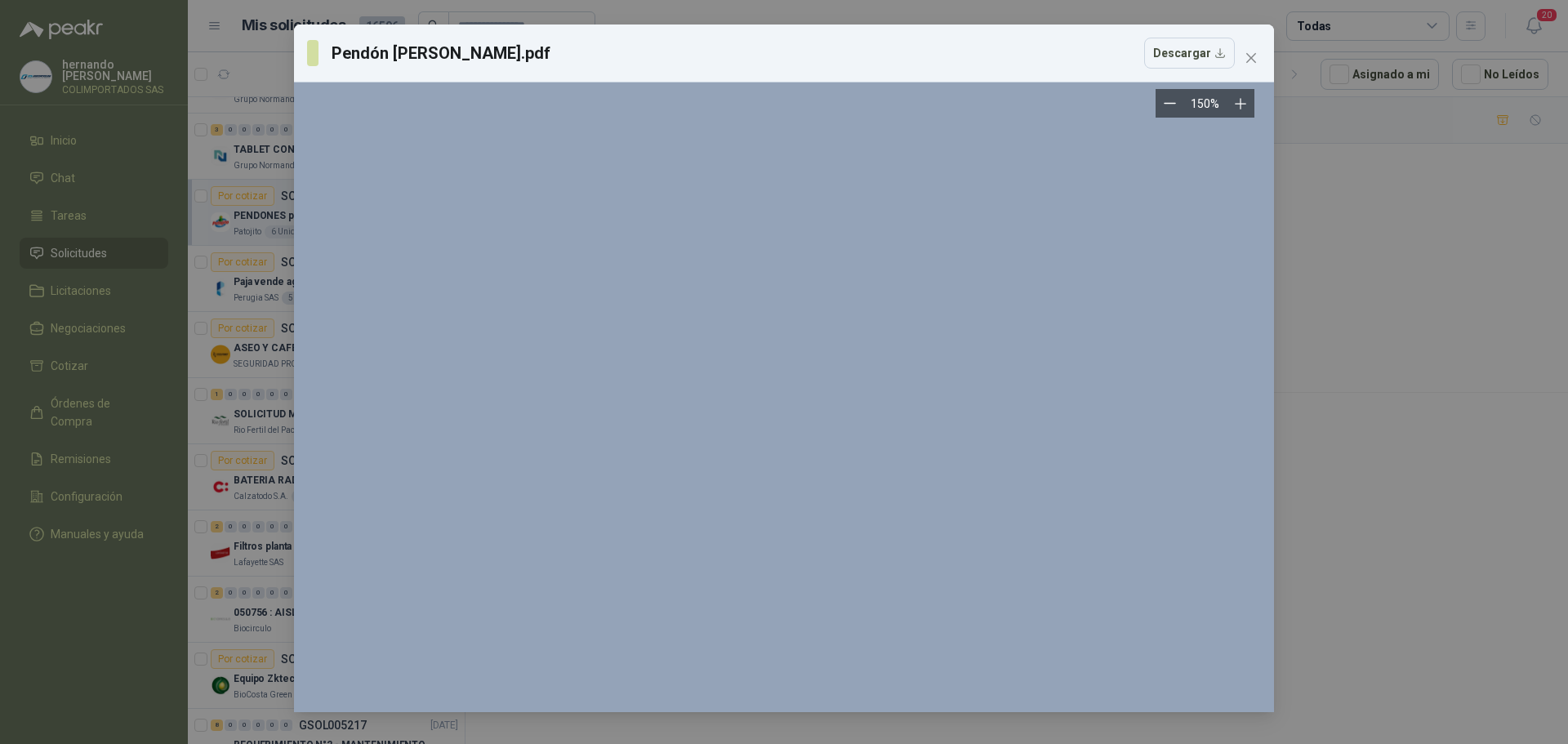
scroll to position [326, 0]
click at [1170, 103] on icon "Zoom out" at bounding box center [1169, 103] width 10 height 0
click at [1170, 104] on button "Zoom out" at bounding box center [1170, 103] width 29 height 29
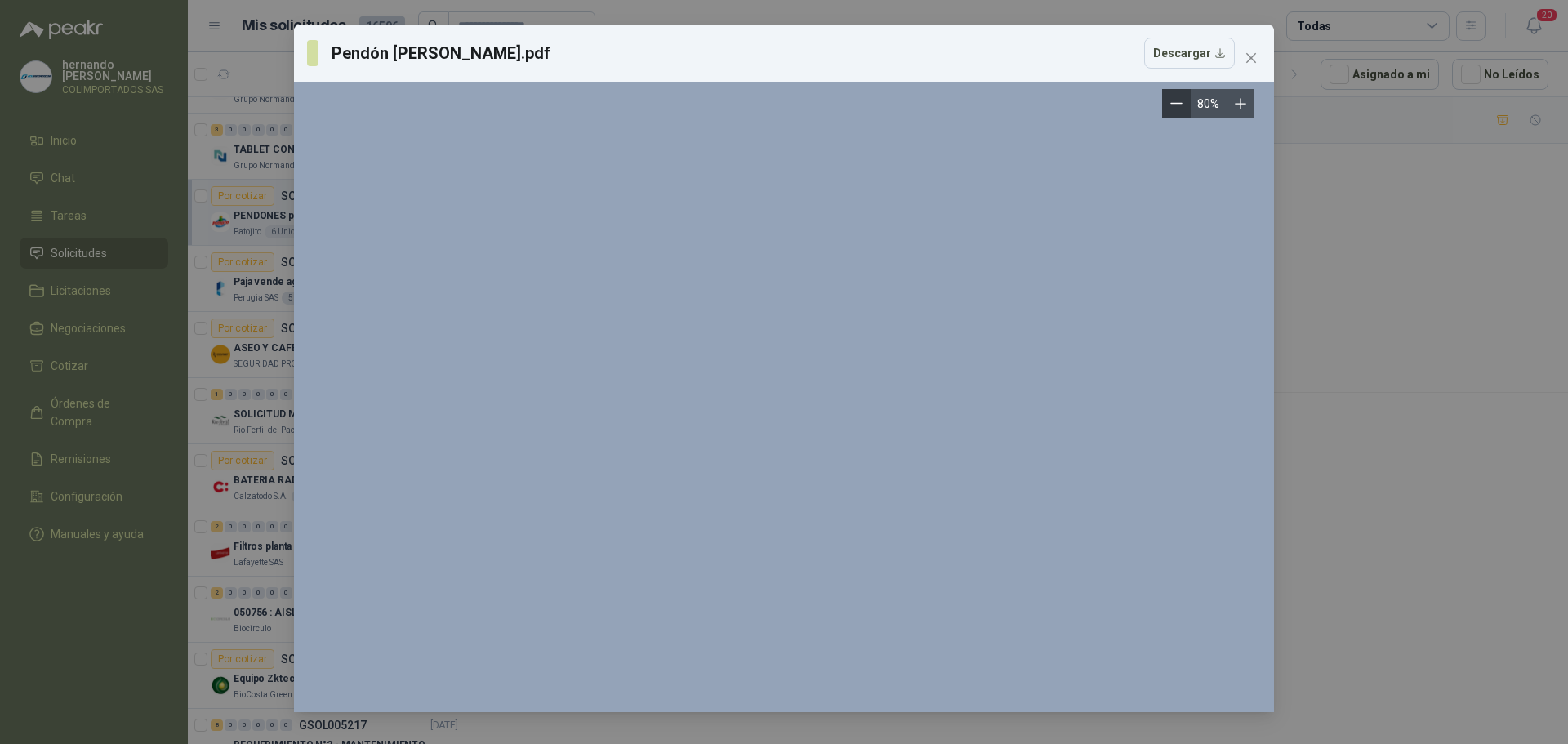
scroll to position [572, 0]
click at [1170, 104] on button "Zoom out" at bounding box center [1176, 103] width 29 height 29
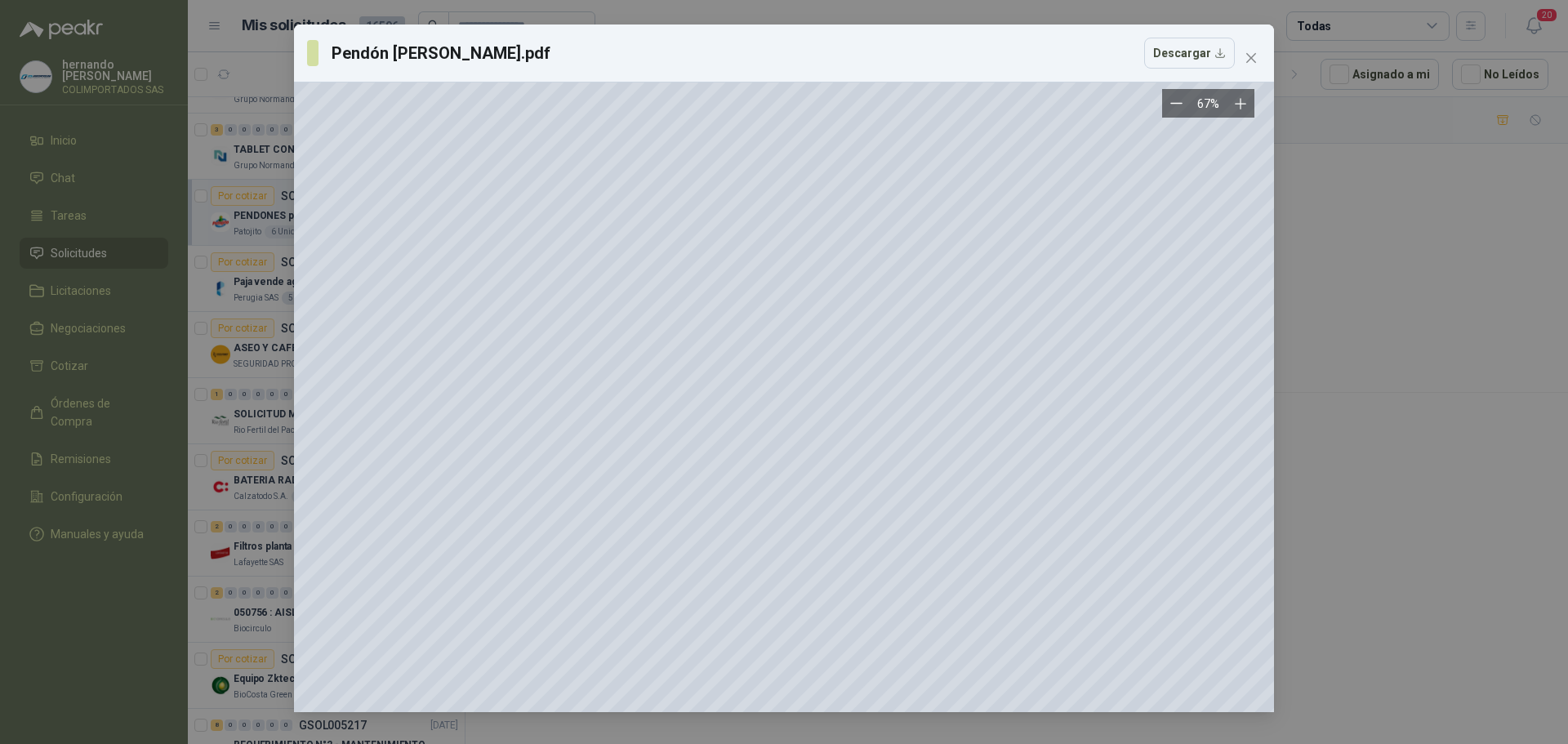
scroll to position [1307, 0]
click at [1180, 103] on icon "Zoom out" at bounding box center [1176, 103] width 10 height 0
click at [1180, 103] on icon "Zoom out" at bounding box center [1176, 103] width 12 height 12
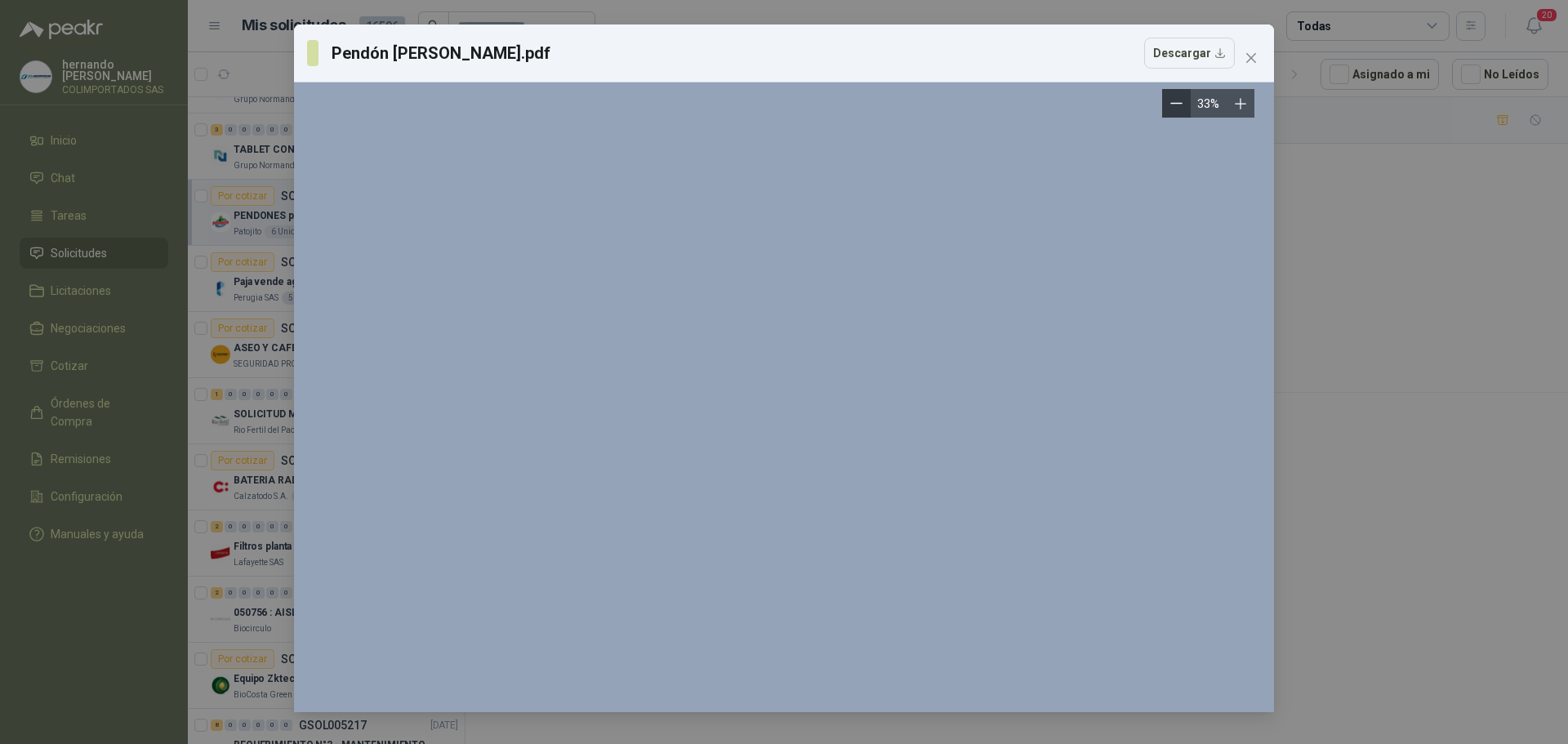
click at [1180, 103] on icon "Zoom out" at bounding box center [1176, 103] width 12 height 12
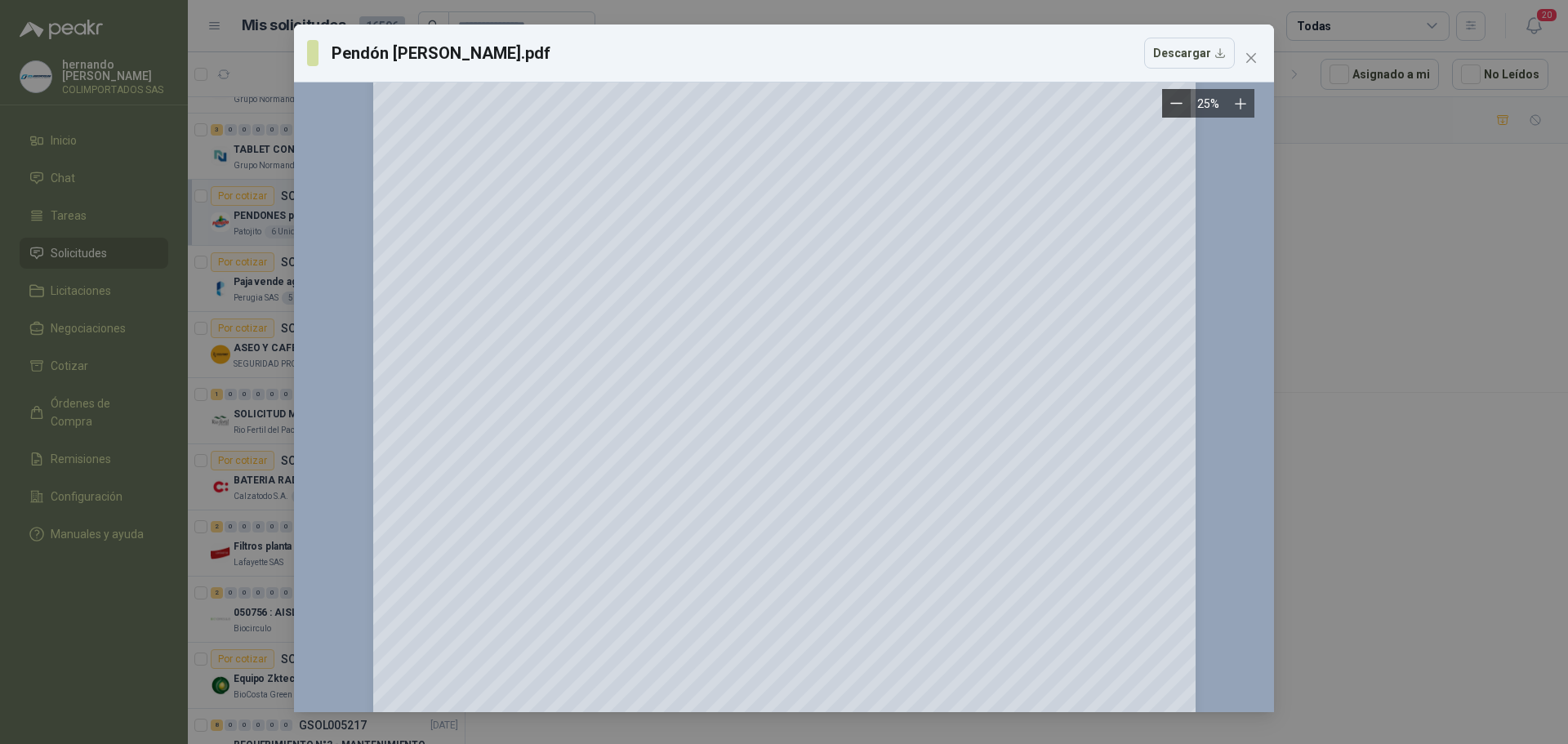
scroll to position [0, 0]
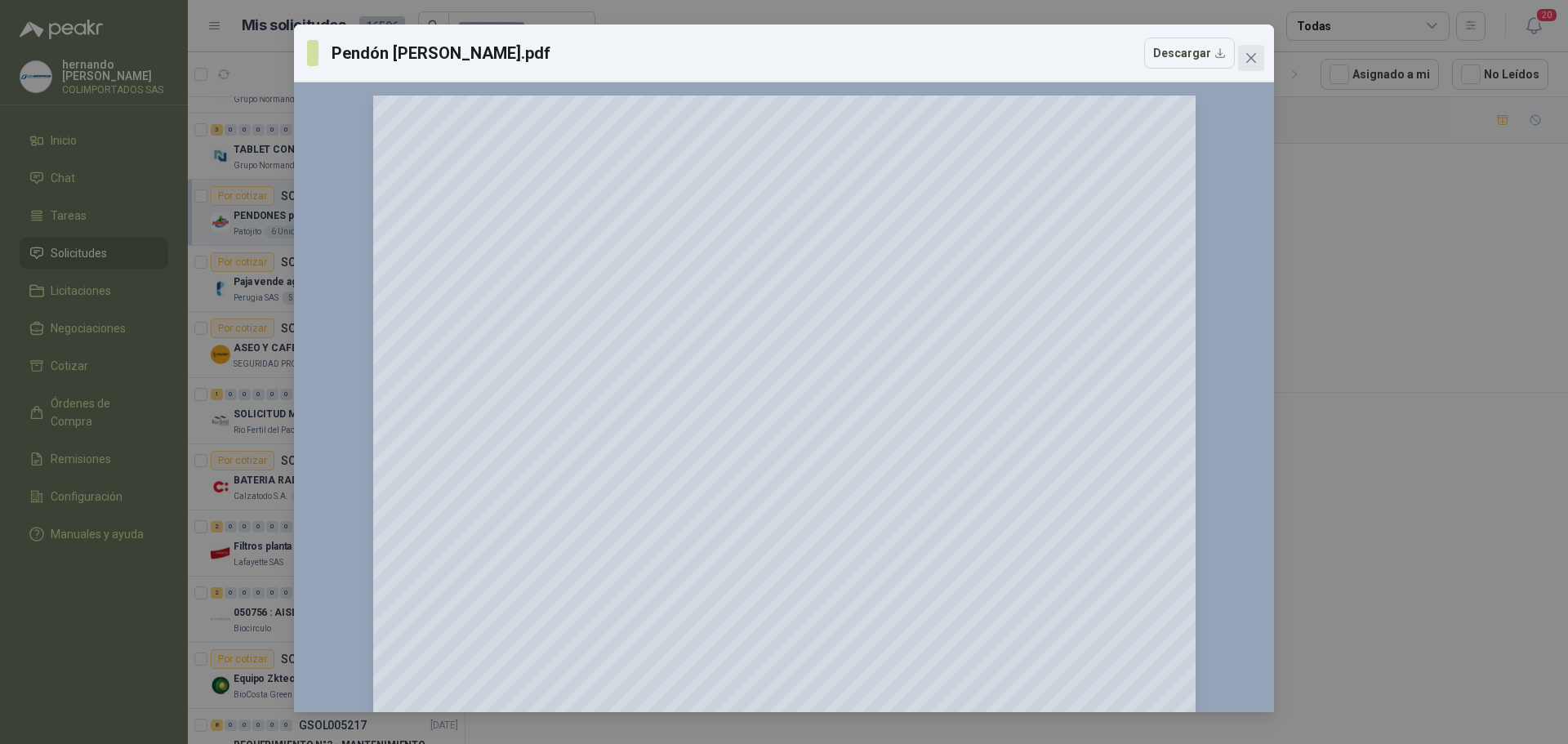
click at [1250, 58] on icon "close" at bounding box center [1251, 58] width 10 height 10
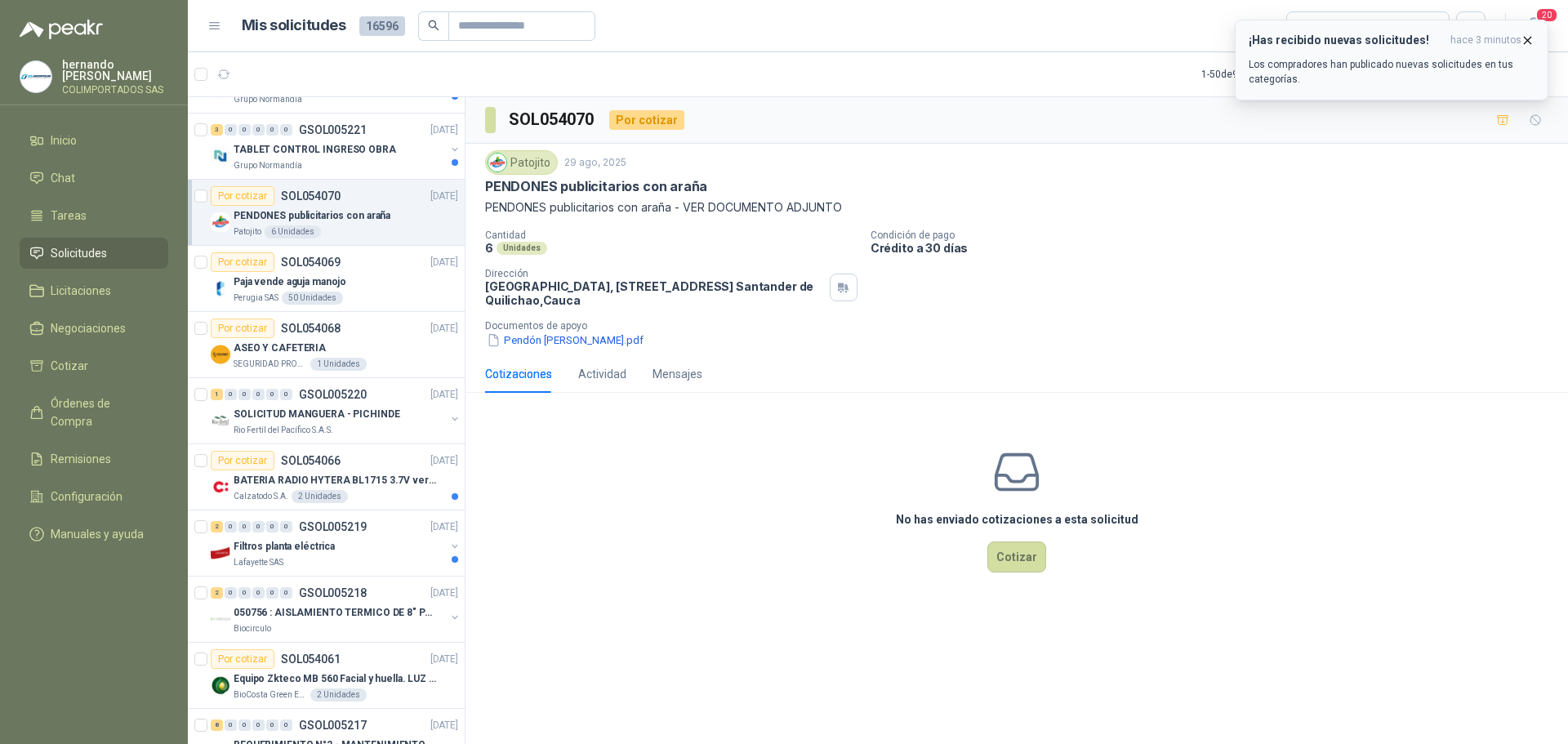
click at [1528, 38] on icon "button" at bounding box center [1527, 40] width 14 height 14
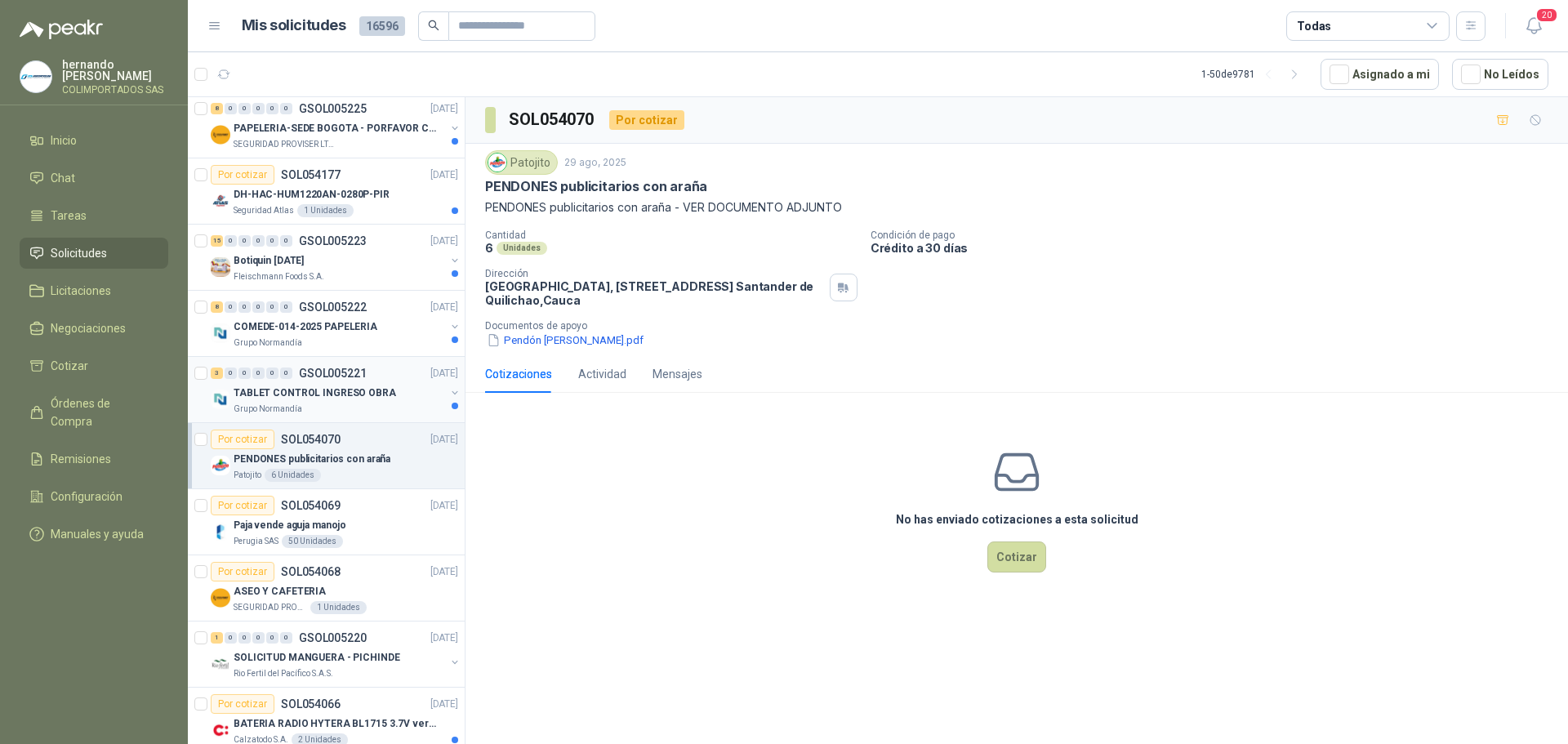
scroll to position [1062, 0]
click at [353, 412] on div "Grupo Normandía" at bounding box center [339, 411] width 212 height 13
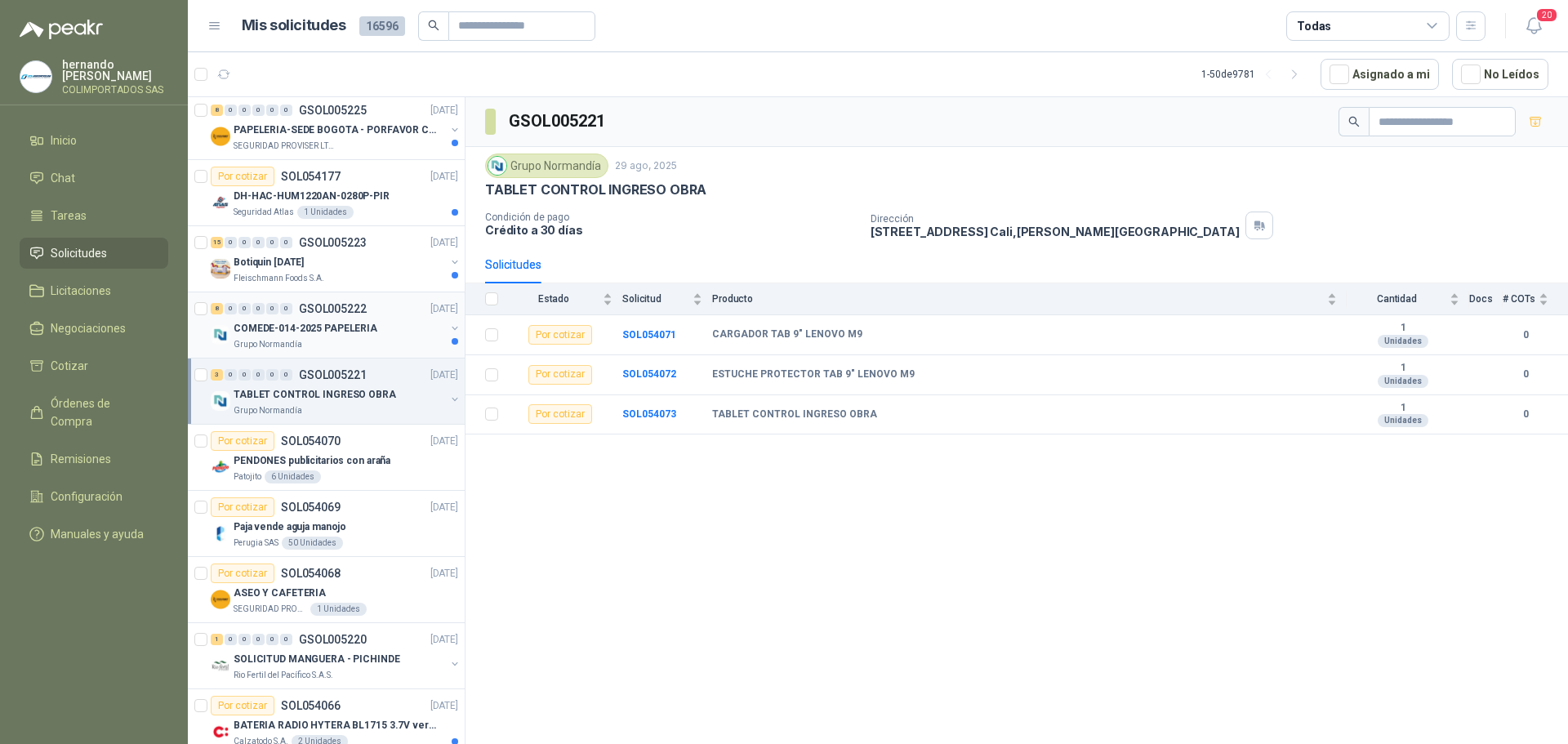
click at [382, 339] on div "Grupo Normandía" at bounding box center [339, 345] width 212 height 13
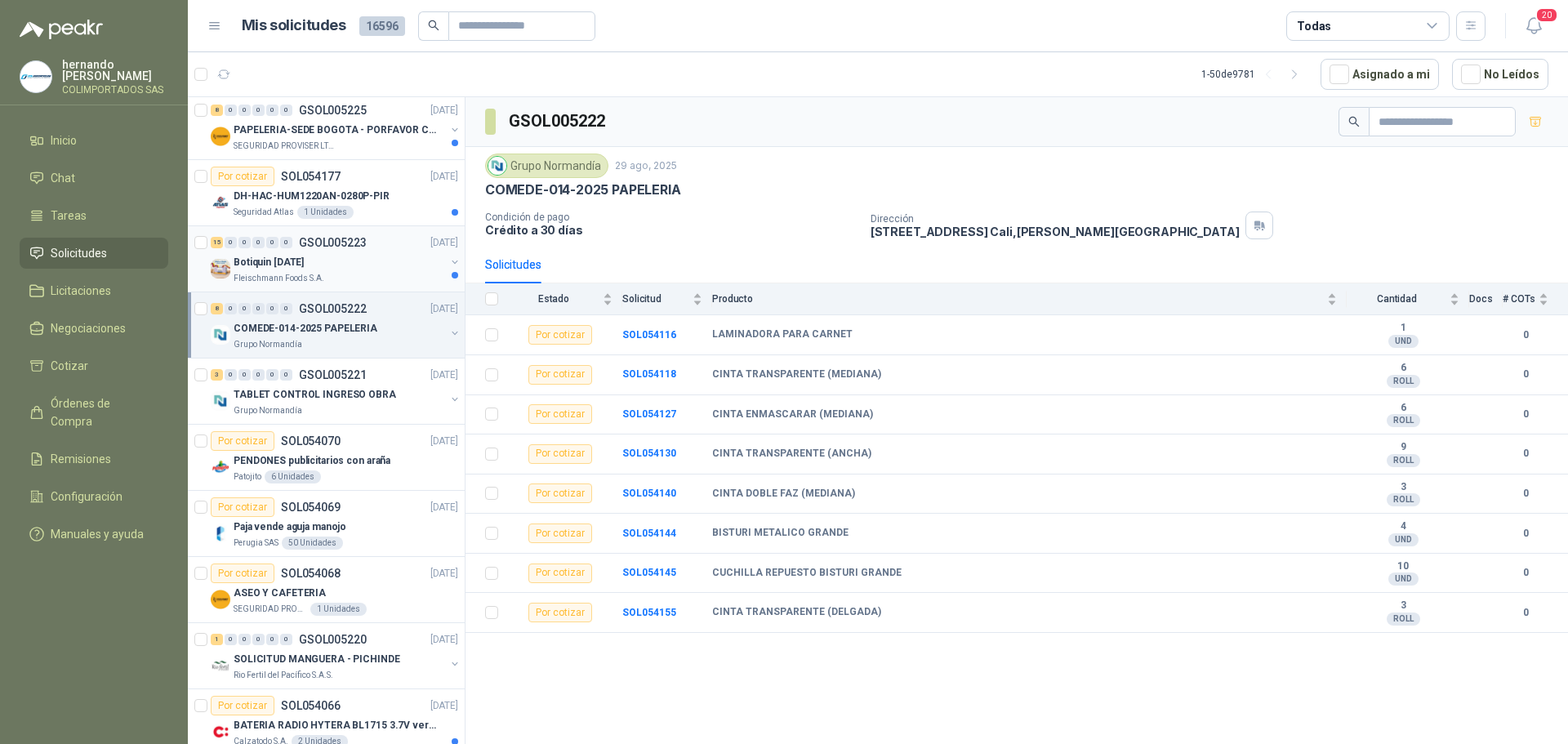
click at [362, 273] on div "Fleischmann Foods S.A." at bounding box center [339, 279] width 212 height 13
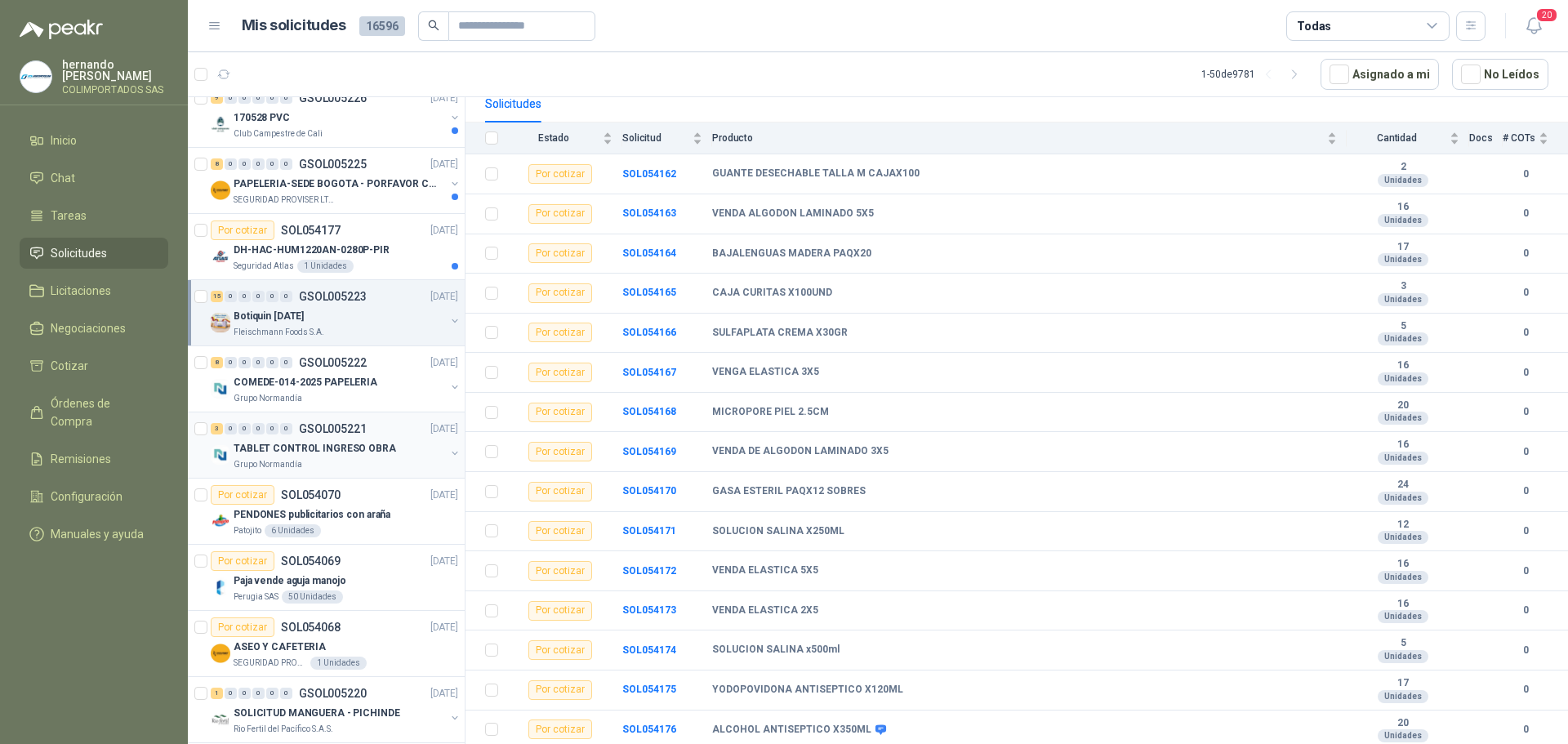
scroll to position [980, 0]
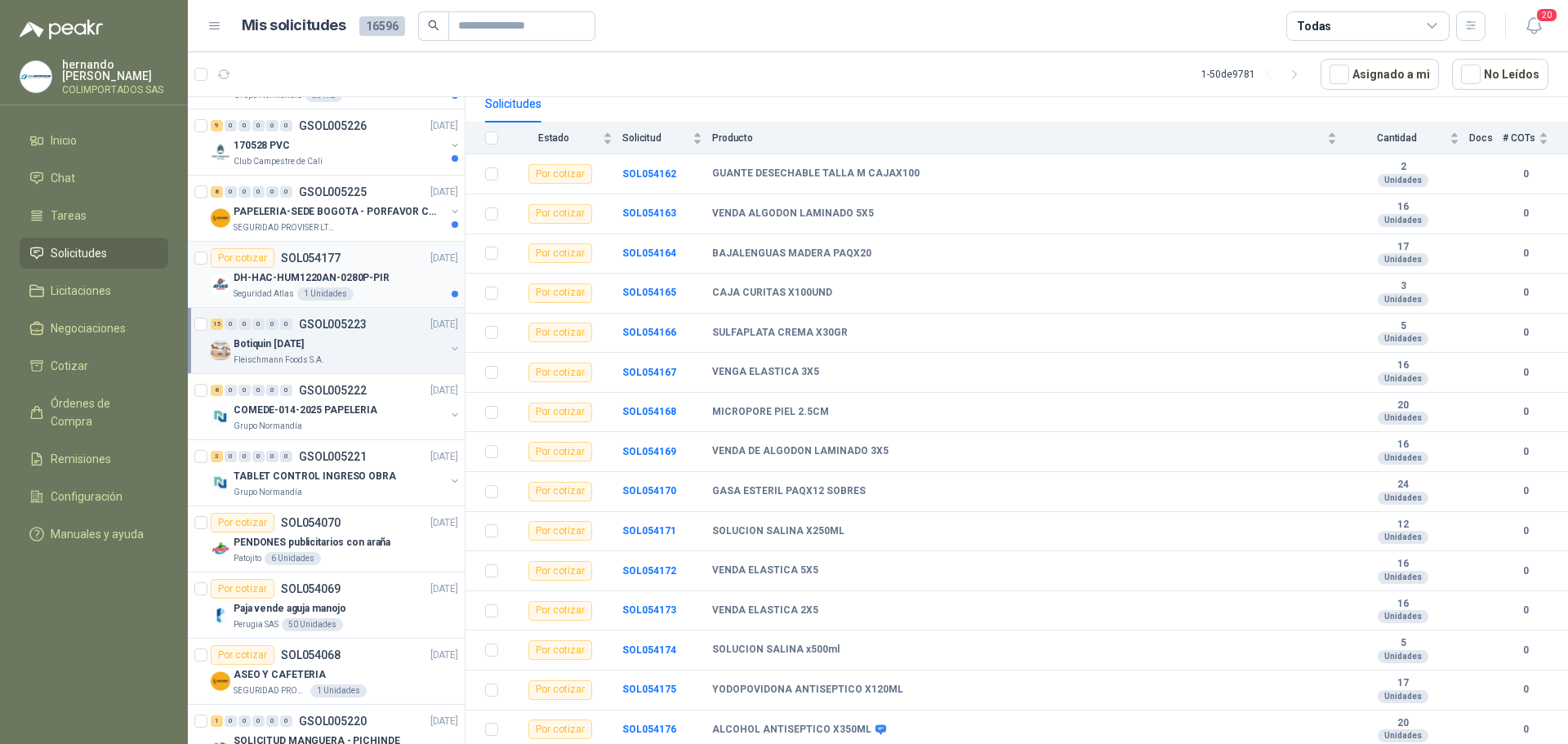
click at [400, 287] on div "DH-HAC-HUM1220AN-0280P-PIR" at bounding box center [346, 277] width 225 height 20
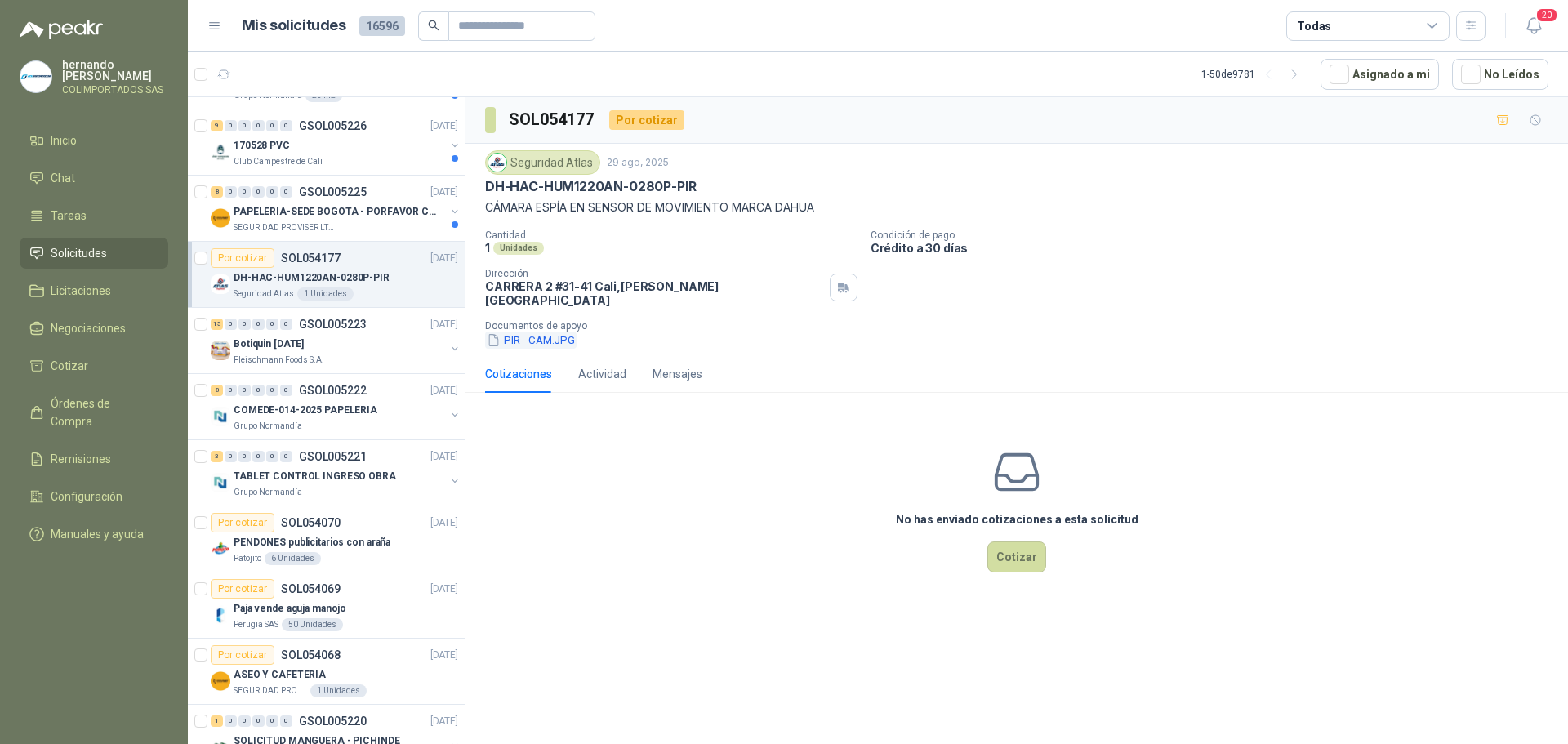
click at [543, 332] on button "PIR - CAM.JPG" at bounding box center [530, 340] width 91 height 17
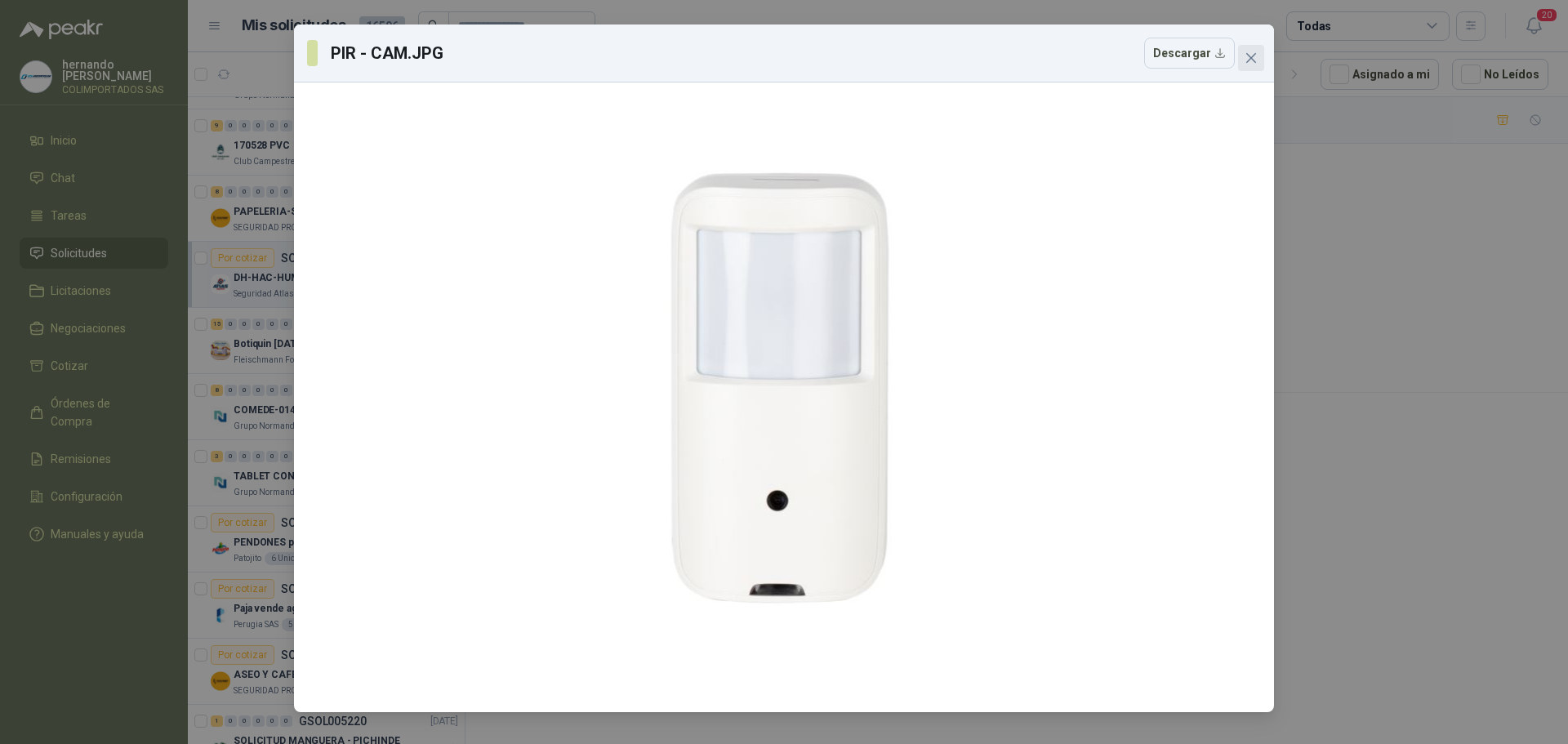
click at [1251, 57] on icon "close" at bounding box center [1251, 58] width 10 height 10
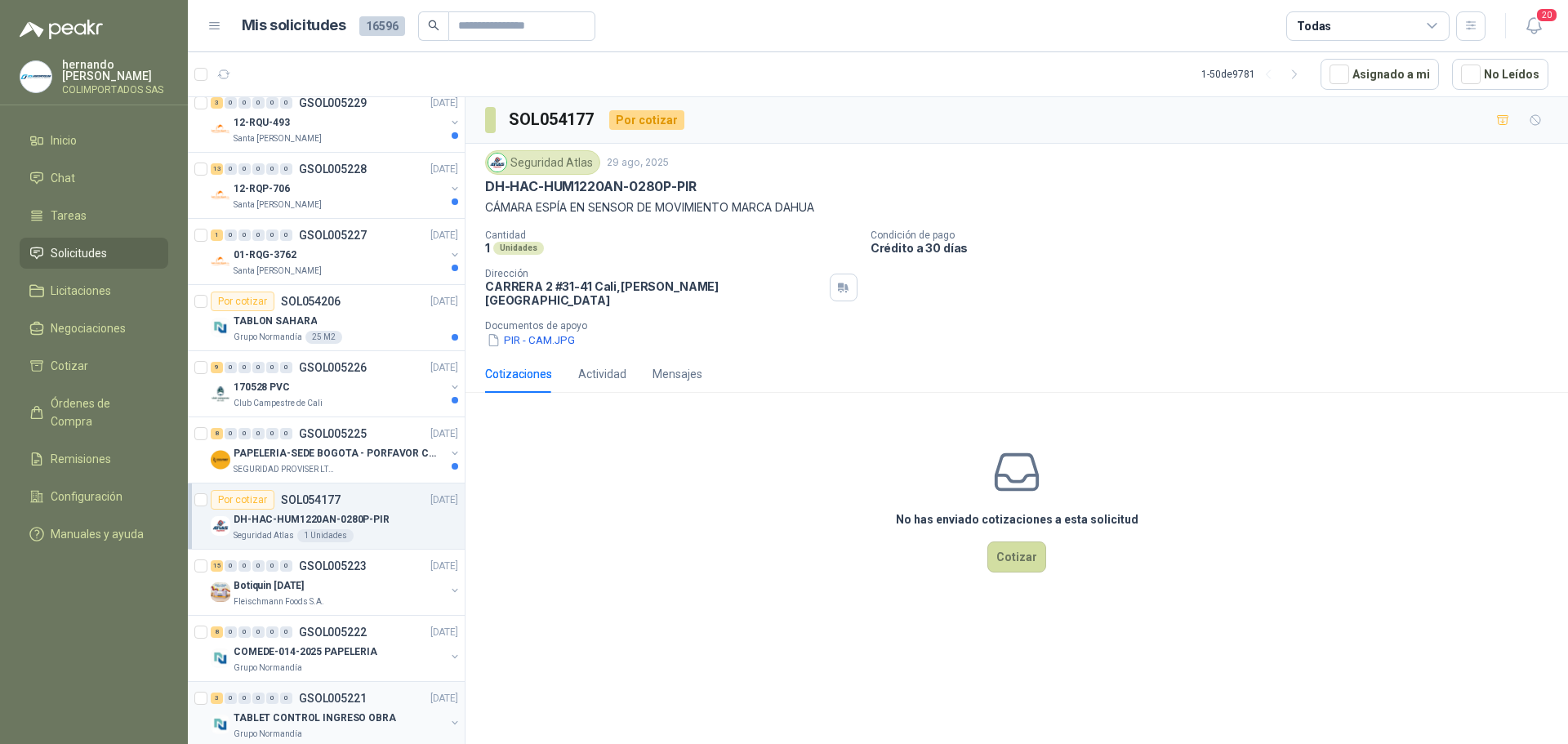
scroll to position [735, 0]
click at [359, 472] on div "SEGURIDAD PROVISER LTDA" at bounding box center [339, 473] width 212 height 13
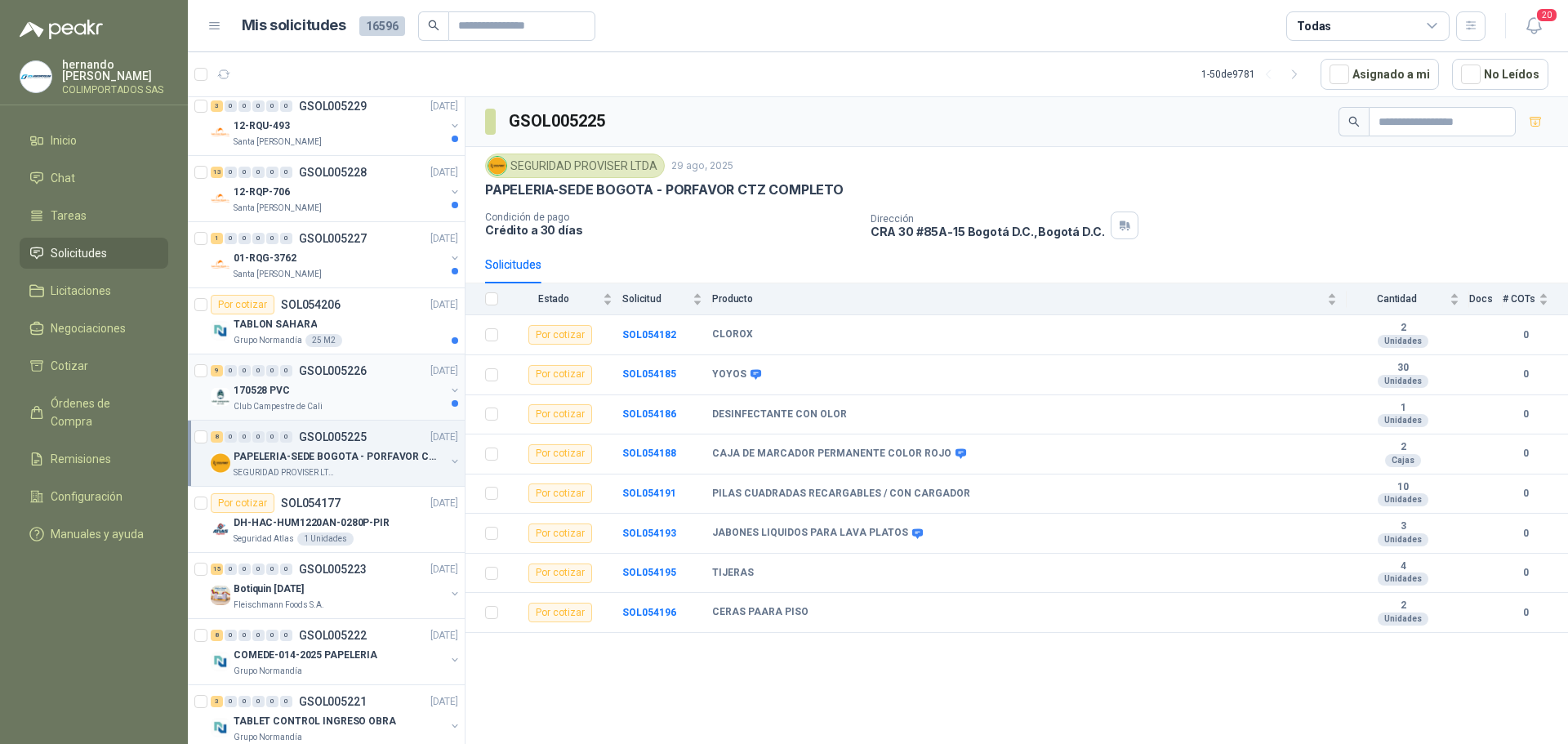
click at [380, 401] on div "Club Campestre de Cali" at bounding box center [339, 406] width 212 height 13
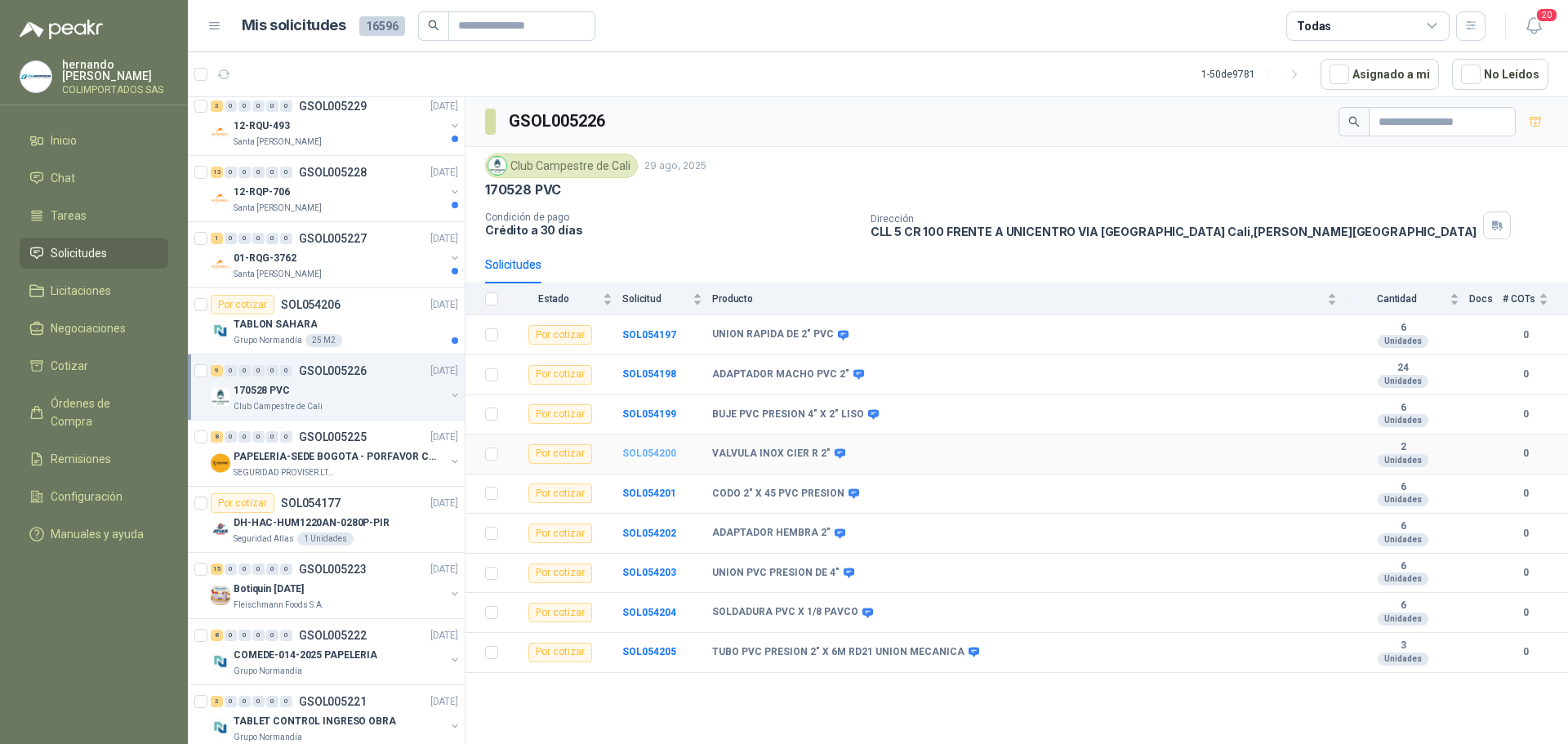
click at [641, 453] on b "SOL054200" at bounding box center [650, 453] width 54 height 11
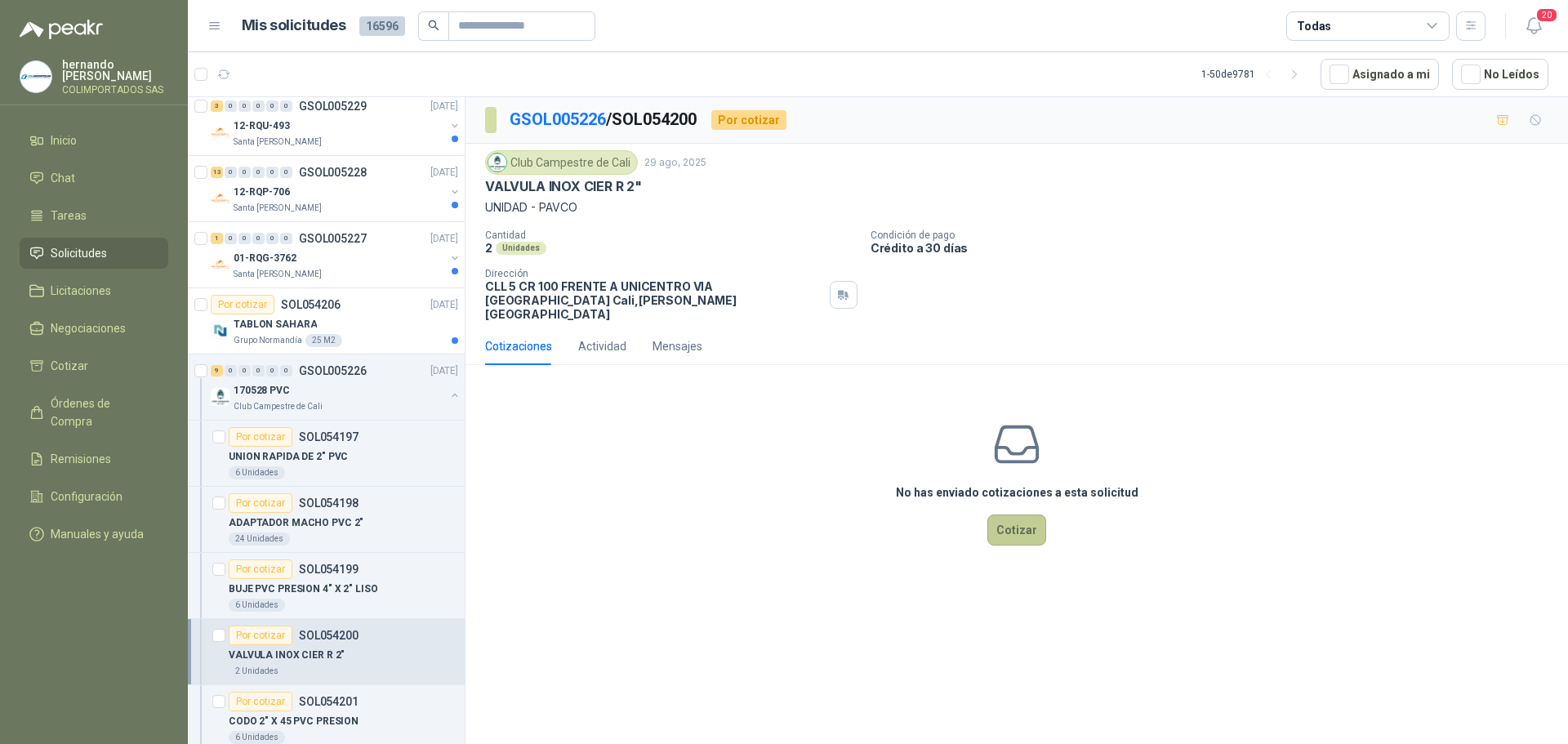
click at [998, 521] on button "Cotizar" at bounding box center [1016, 530] width 59 height 31
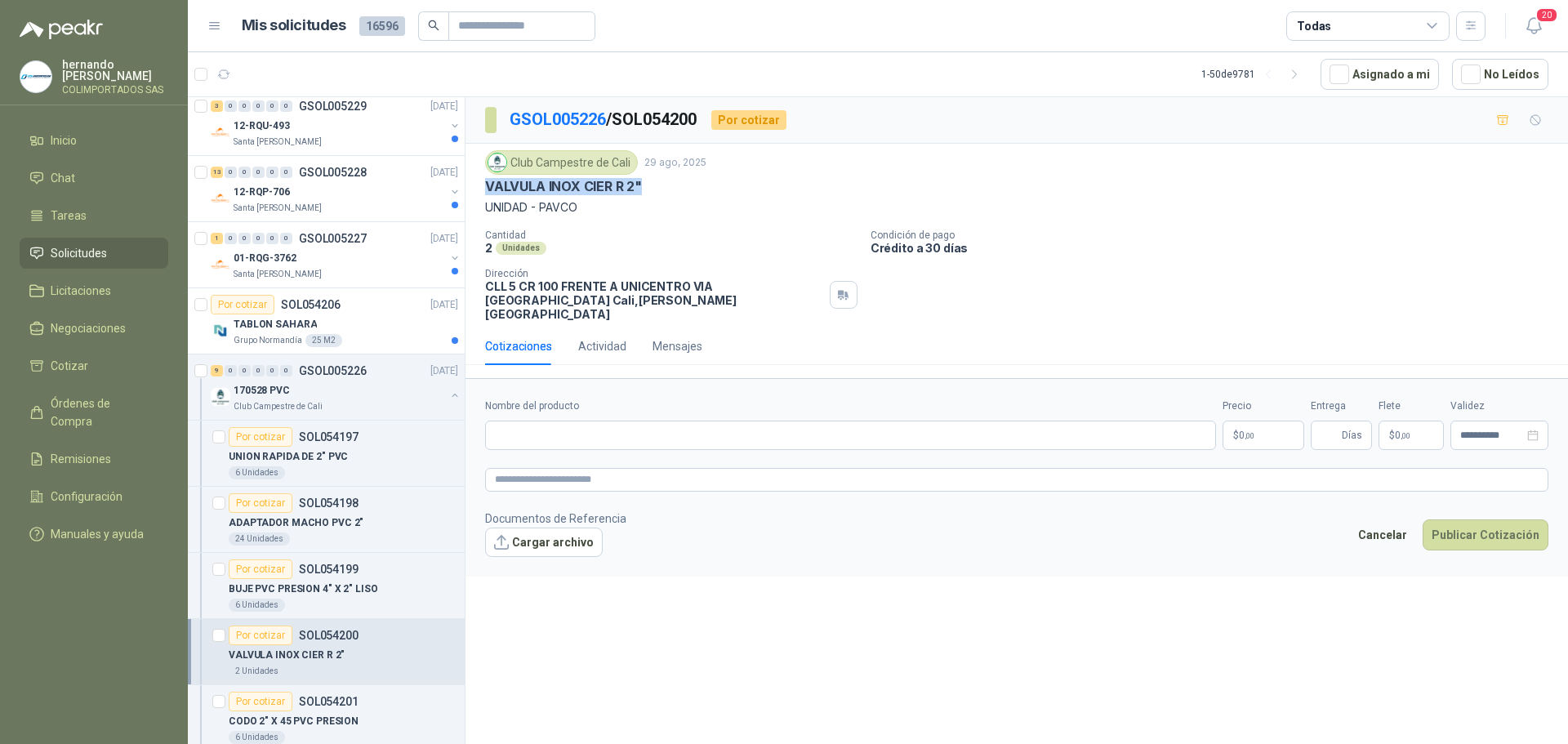
drag, startPoint x: 643, startPoint y: 183, endPoint x: 488, endPoint y: 194, distance: 155.4
click at [488, 194] on div "VALVULA INOX CIER R 2"" at bounding box center [1016, 186] width 1064 height 17
copy p "VALVULA INOX CIER R 2""
click at [586, 420] on input "Nombre del producto" at bounding box center [850, 435] width 731 height 30
paste input "**********"
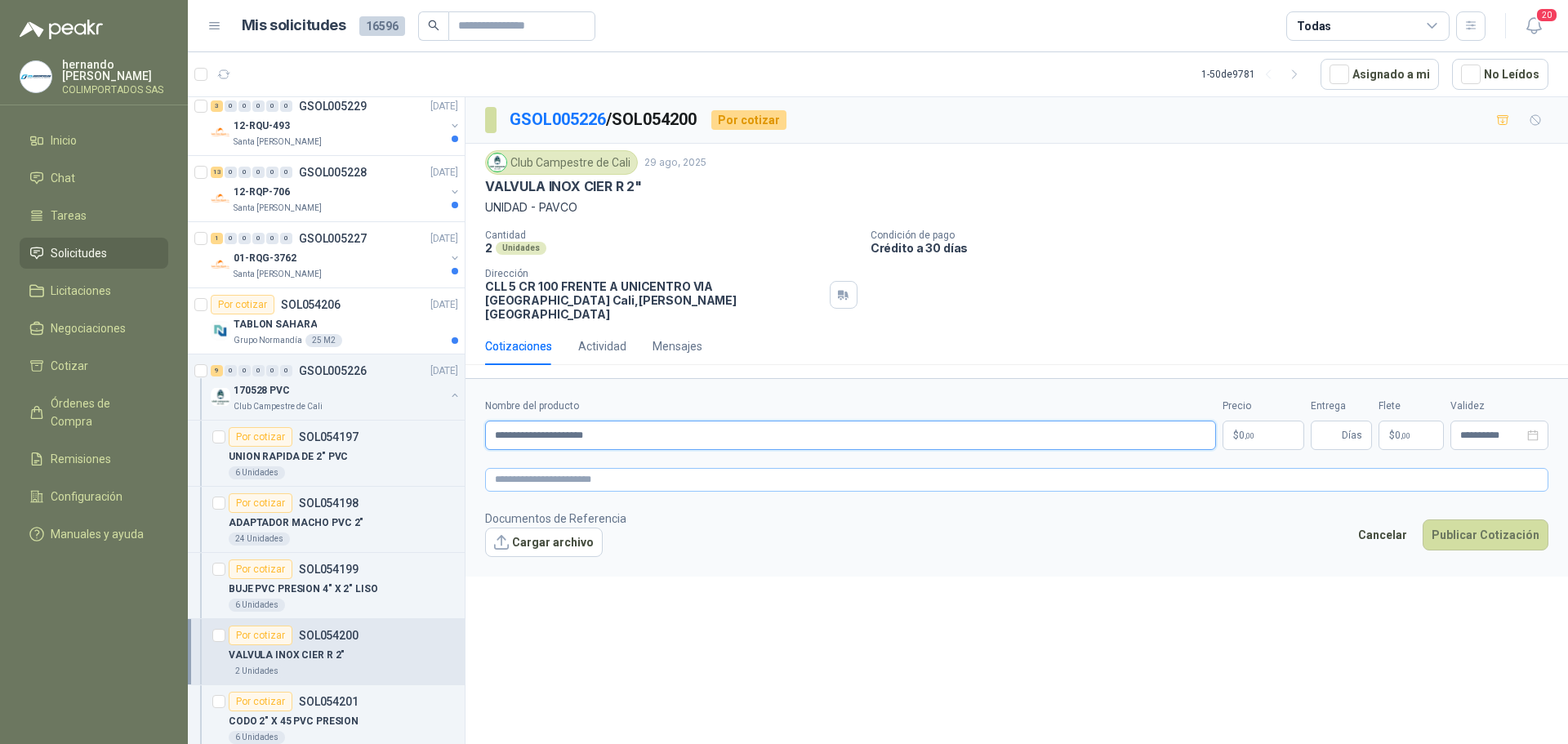
type input "**********"
click at [582, 468] on textarea at bounding box center [1016, 479] width 1064 height 23
paste textarea "**********"
type textarea "**********"
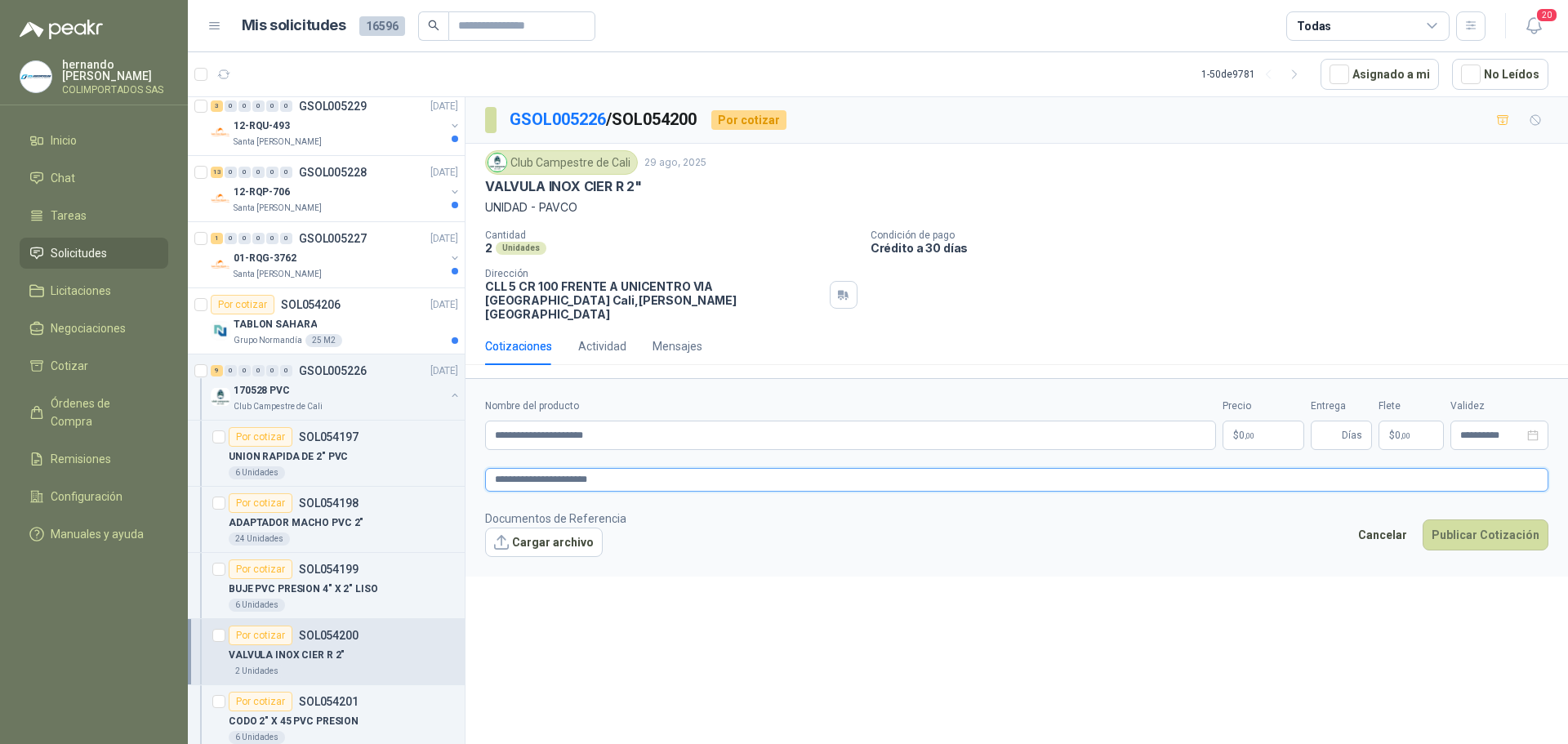
type textarea "**********"
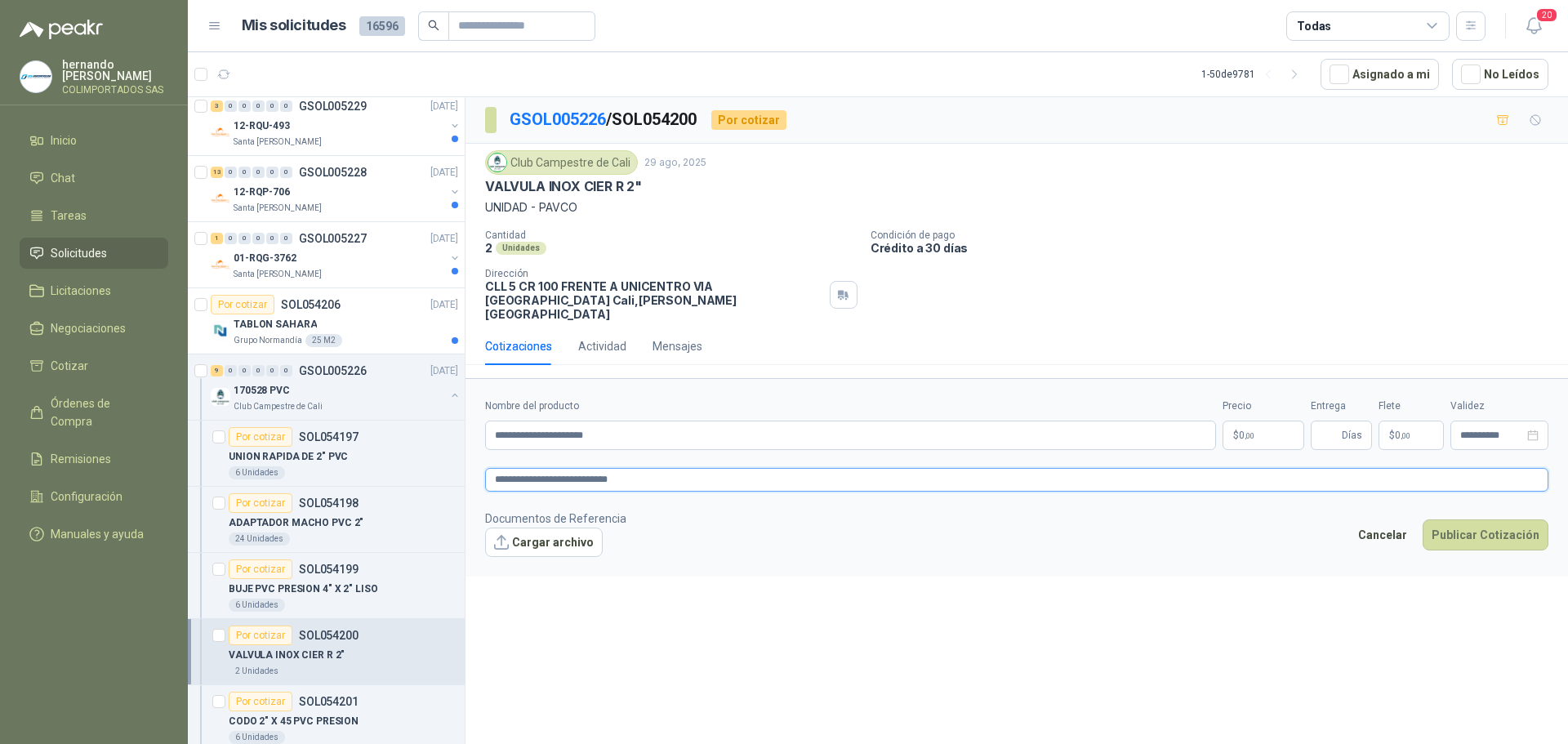
type textarea "**********"
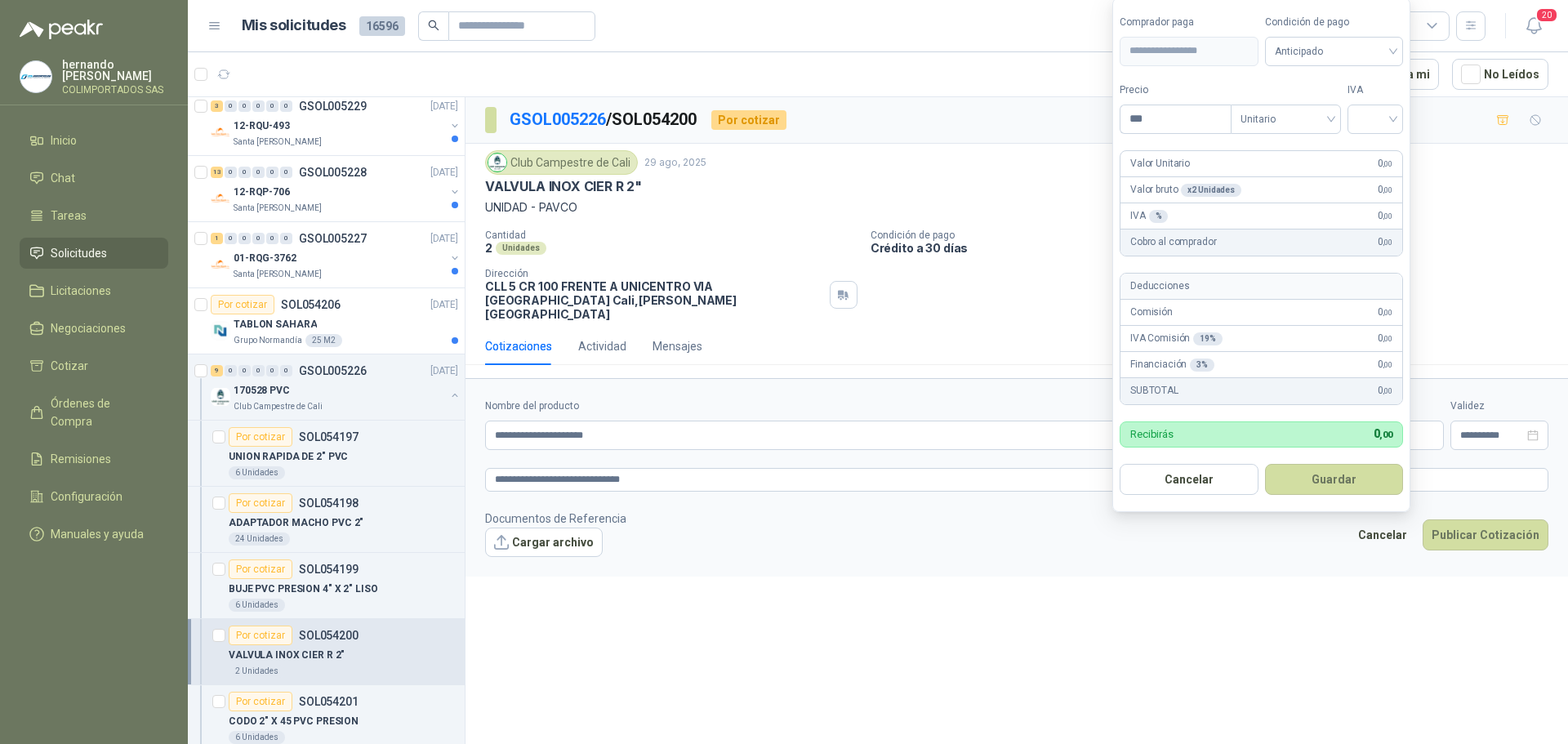
click at [1246, 420] on body "hernando agudelo villegas COLIMPORTADOS SAS Inicio Chat Tareas Solicitudes Lici…" at bounding box center [784, 372] width 1568 height 744
type input "*********"
click at [1394, 117] on input "search" at bounding box center [1375, 117] width 36 height 24
click at [1381, 152] on div "19%" at bounding box center [1379, 152] width 30 height 18
click at [1396, 49] on span "Anticipado" at bounding box center [1337, 51] width 121 height 24
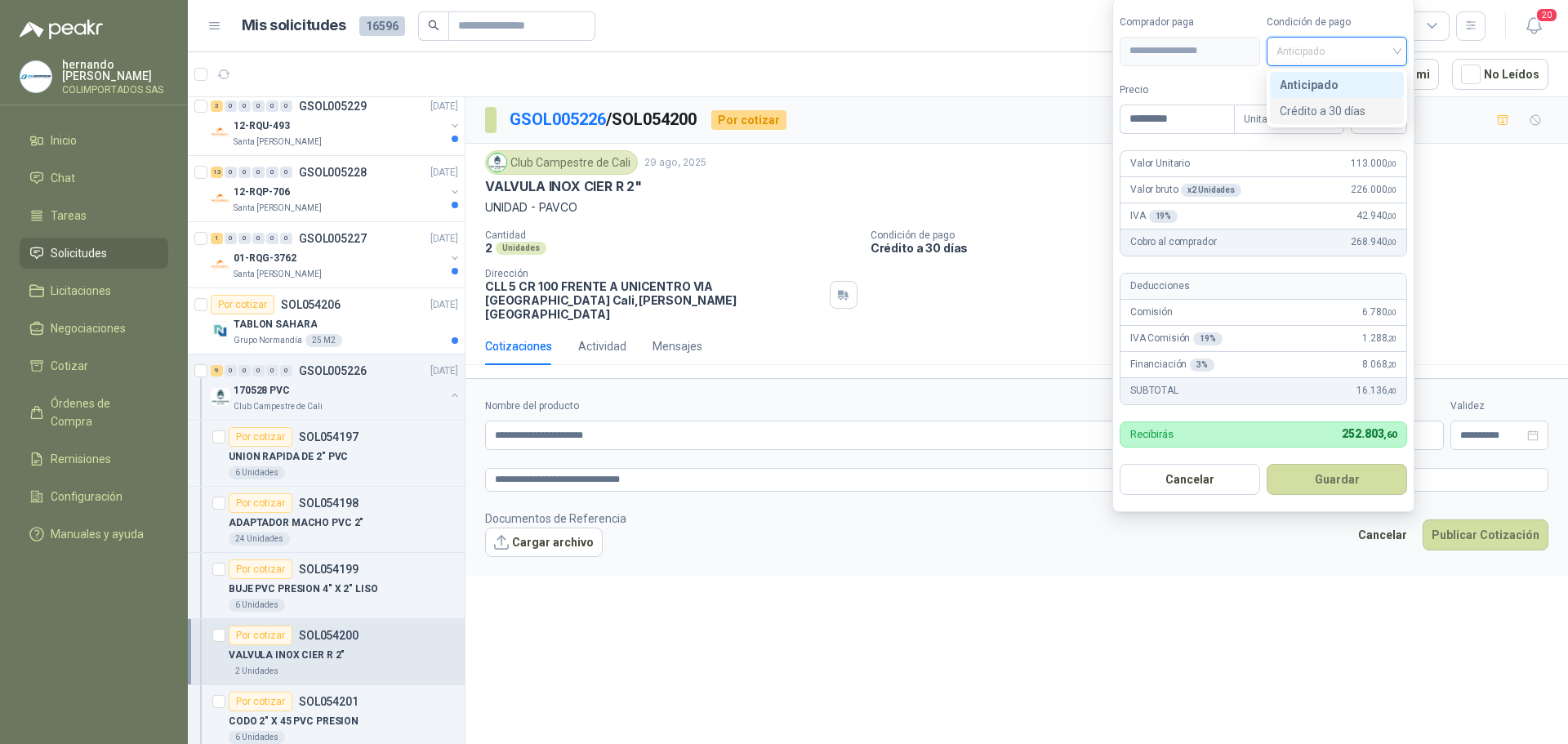
click at [1338, 111] on div "Crédito a 30 días" at bounding box center [1337, 111] width 115 height 18
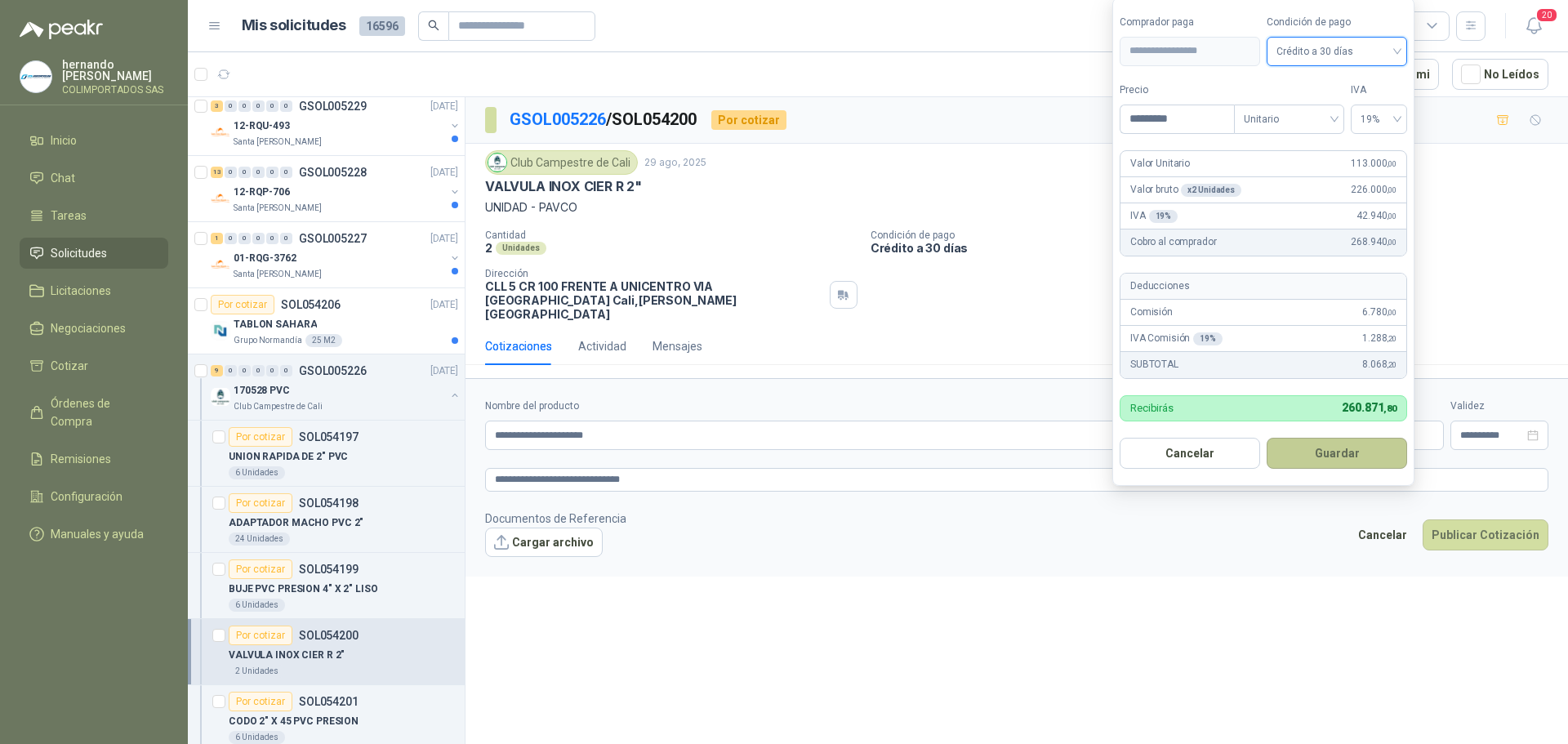
click at [1327, 452] on button "Guardar" at bounding box center [1337, 453] width 141 height 31
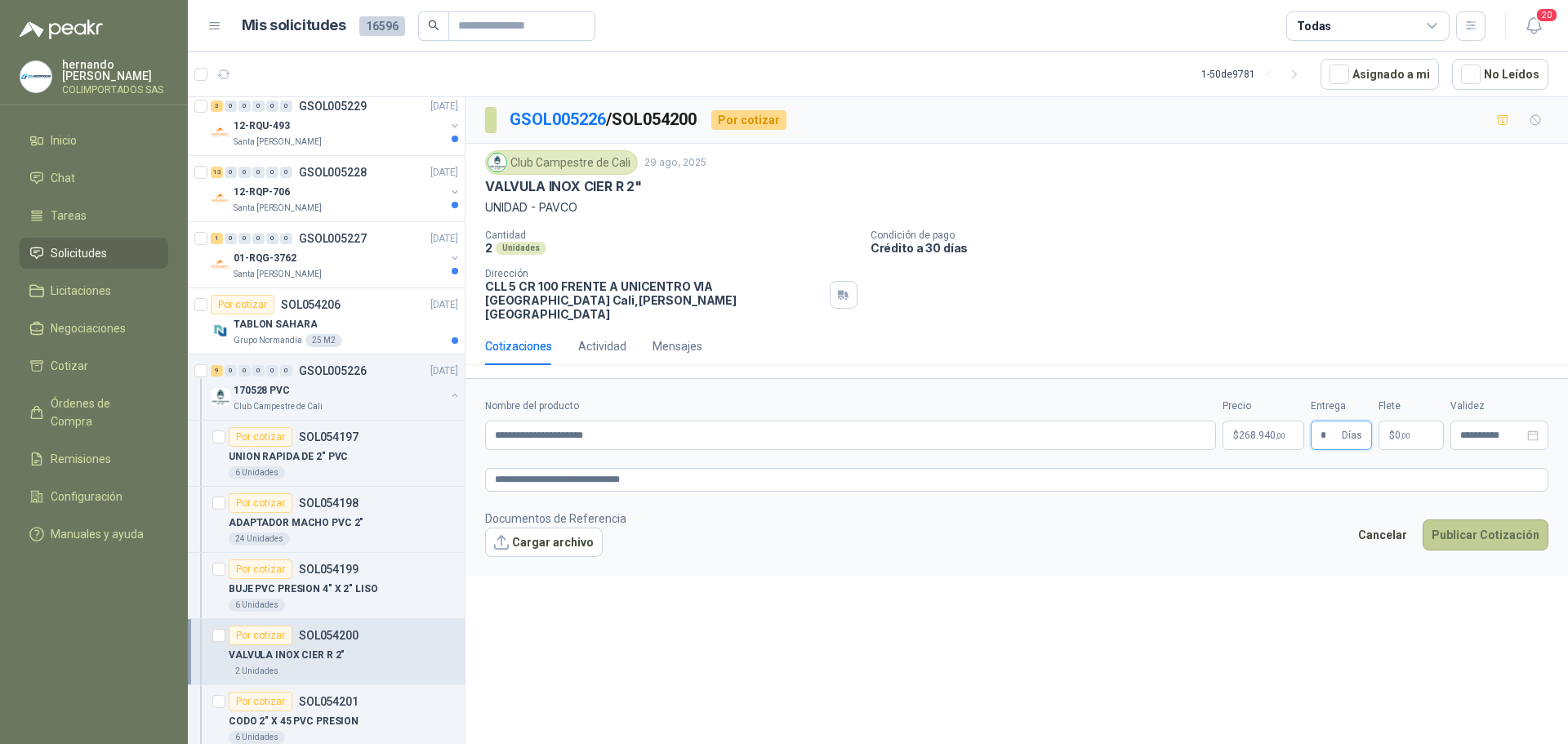
type input "*"
click at [1493, 523] on button "Publicar Cotización" at bounding box center [1485, 534] width 126 height 31
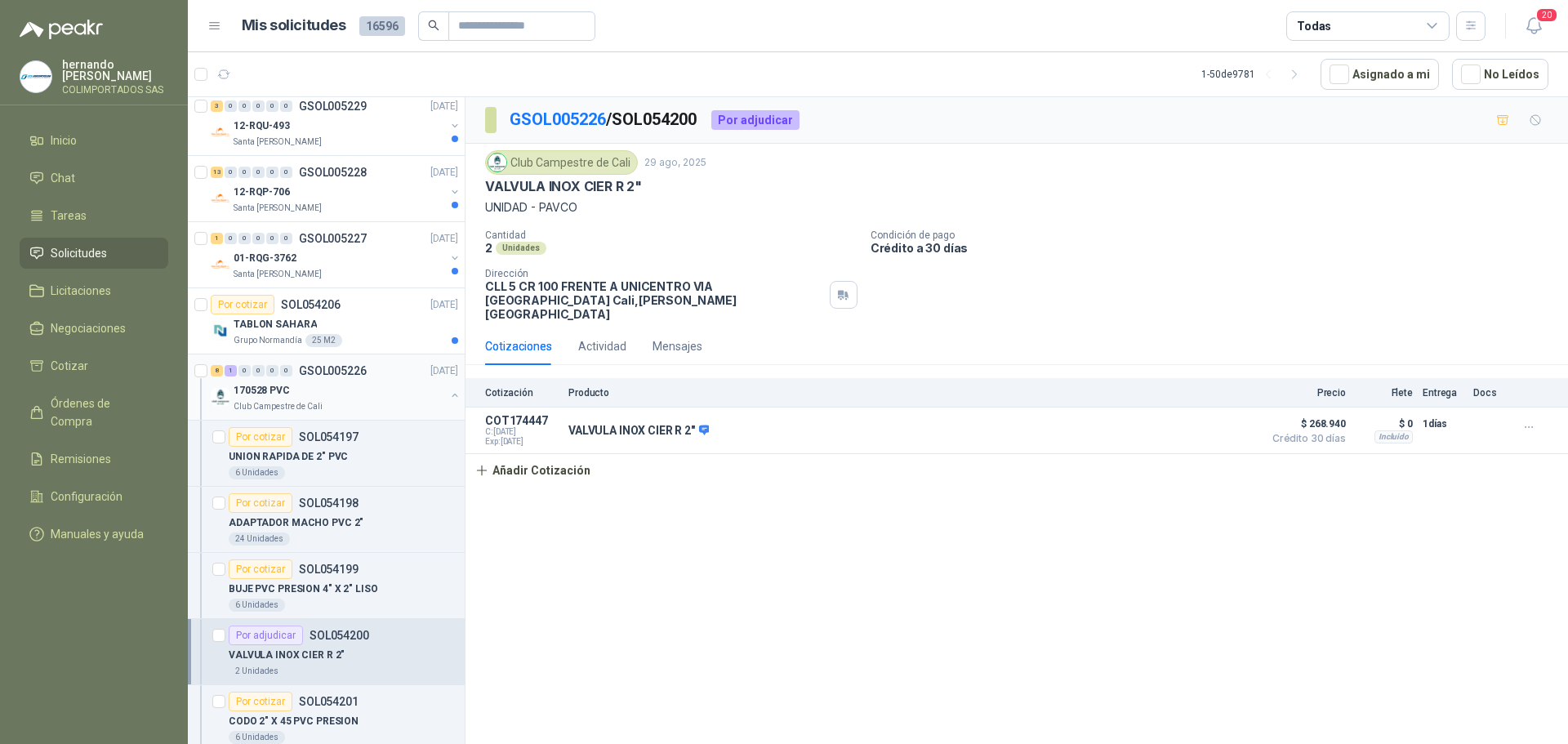
click at [448, 395] on button "button" at bounding box center [455, 395] width 13 height 13
